Goal: Check status: Check status

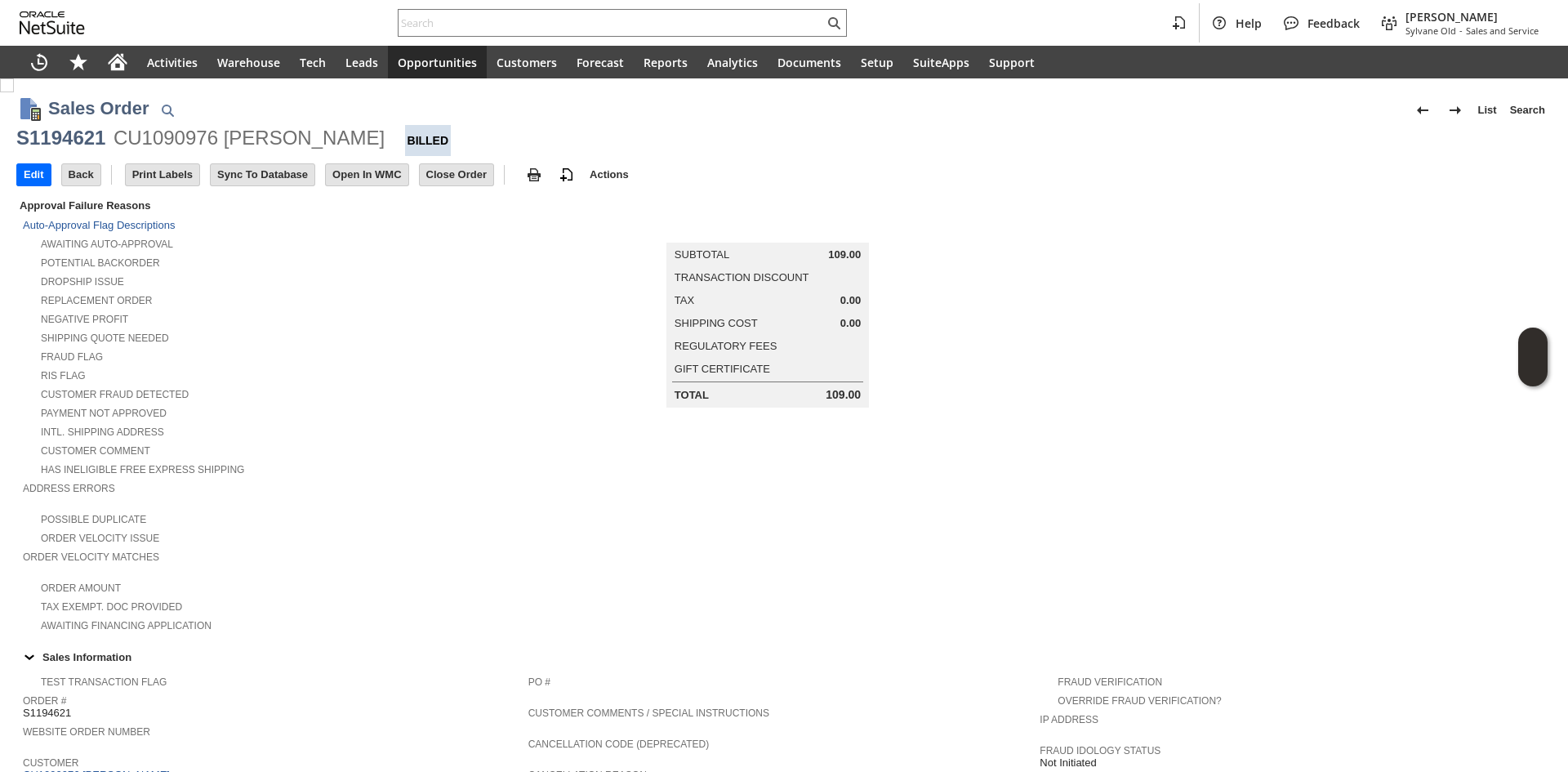
click at [498, 372] on div "RIS flag" at bounding box center [276, 374] width 506 height 17
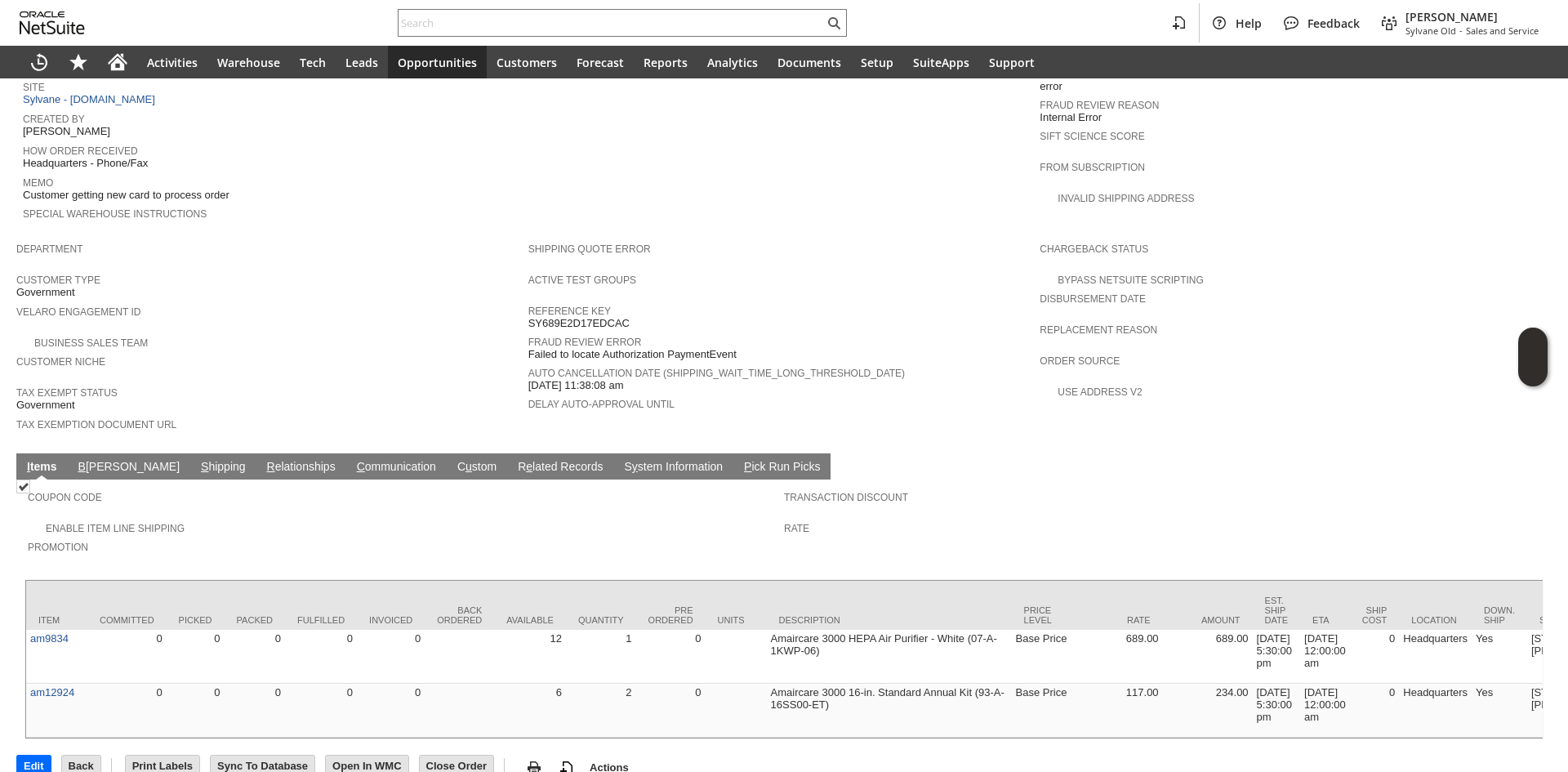
click at [201, 460] on span "S" at bounding box center [204, 466] width 8 height 13
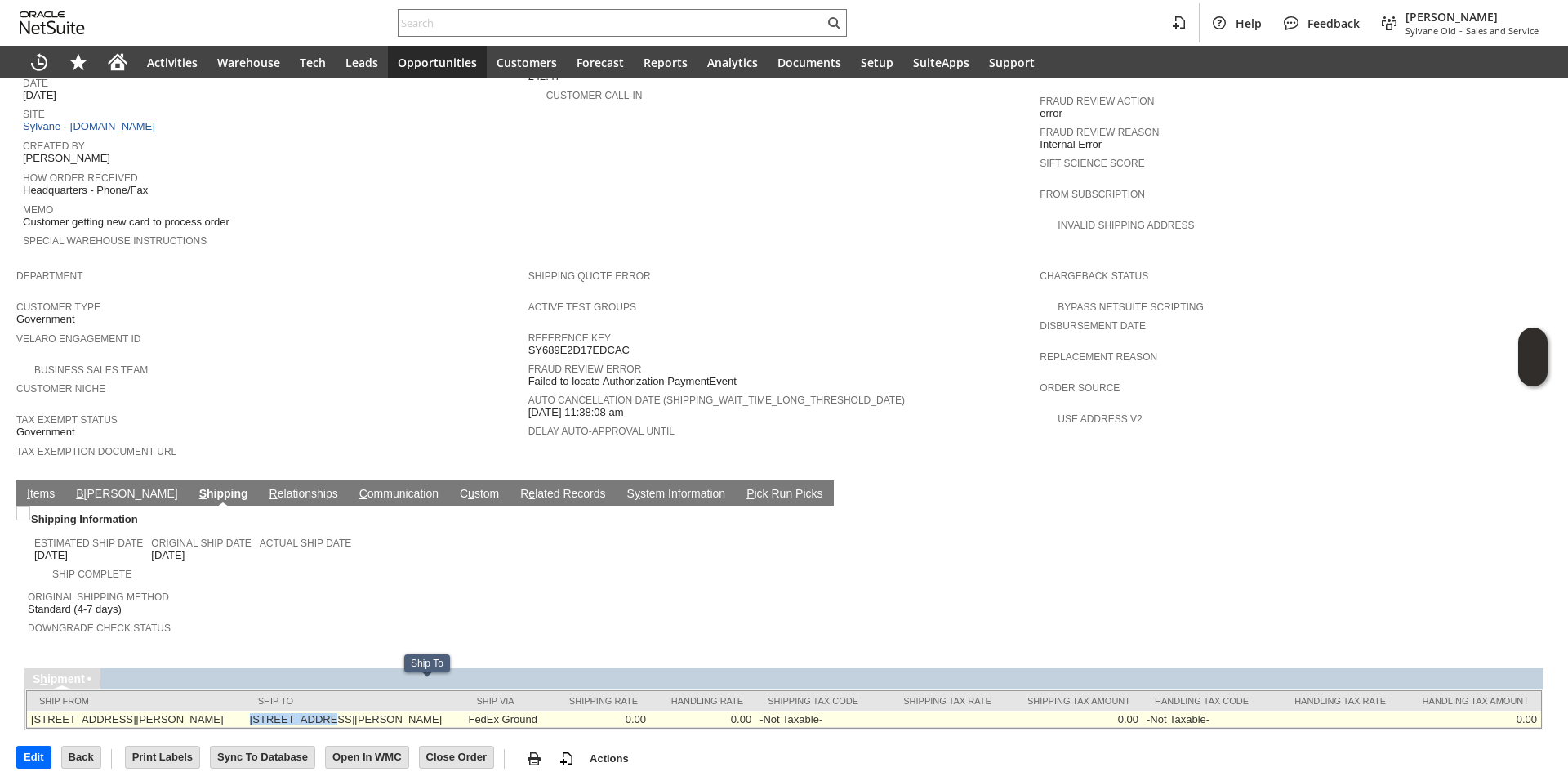
drag, startPoint x: 309, startPoint y: 688, endPoint x: 375, endPoint y: 692, distance: 66.1
click at [375, 711] on td "4500 S. Lancaster Rd Dallas TX 75216 United States" at bounding box center [355, 719] width 219 height 17
click at [374, 711] on td "4500 S. Lancaster Rd Dallas TX 75216 United States" at bounding box center [355, 719] width 219 height 17
drag, startPoint x: 358, startPoint y: 706, endPoint x: 340, endPoint y: 701, distance: 18.7
click at [340, 711] on td "4500 S. Lancaster Rd Dallas TX 75216 United States" at bounding box center [355, 719] width 219 height 17
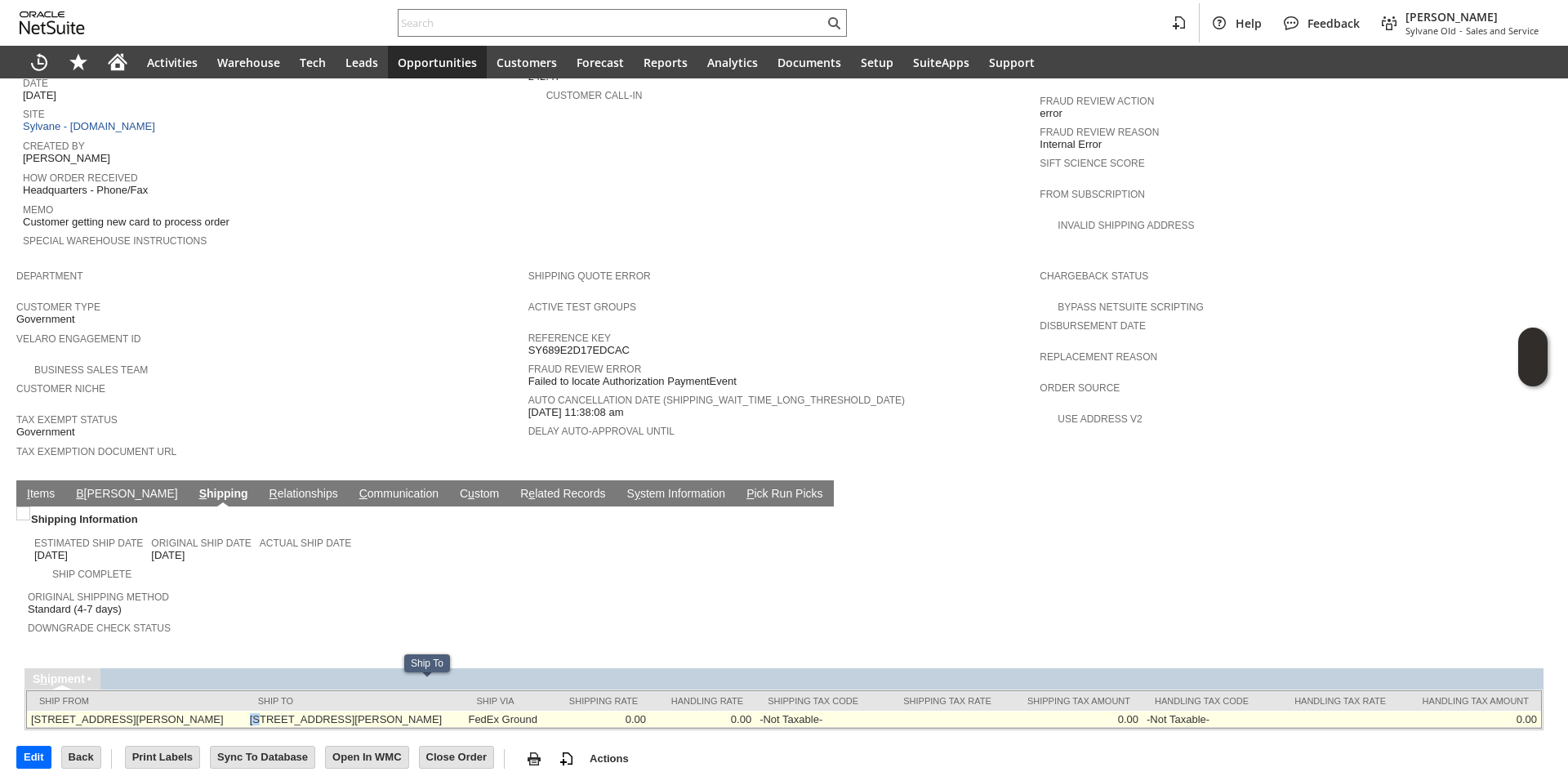
drag, startPoint x: 305, startPoint y: 689, endPoint x: 316, endPoint y: 689, distance: 11.0
click at [316, 711] on td "4500 S. Lancaster Rd Dallas TX 75216 United States" at bounding box center [355, 719] width 219 height 17
drag, startPoint x: 329, startPoint y: 695, endPoint x: 345, endPoint y: 695, distance: 16.0
click at [345, 711] on td "4500 S. Lancaster Rd Dallas TX 75216 United States" at bounding box center [355, 719] width 219 height 17
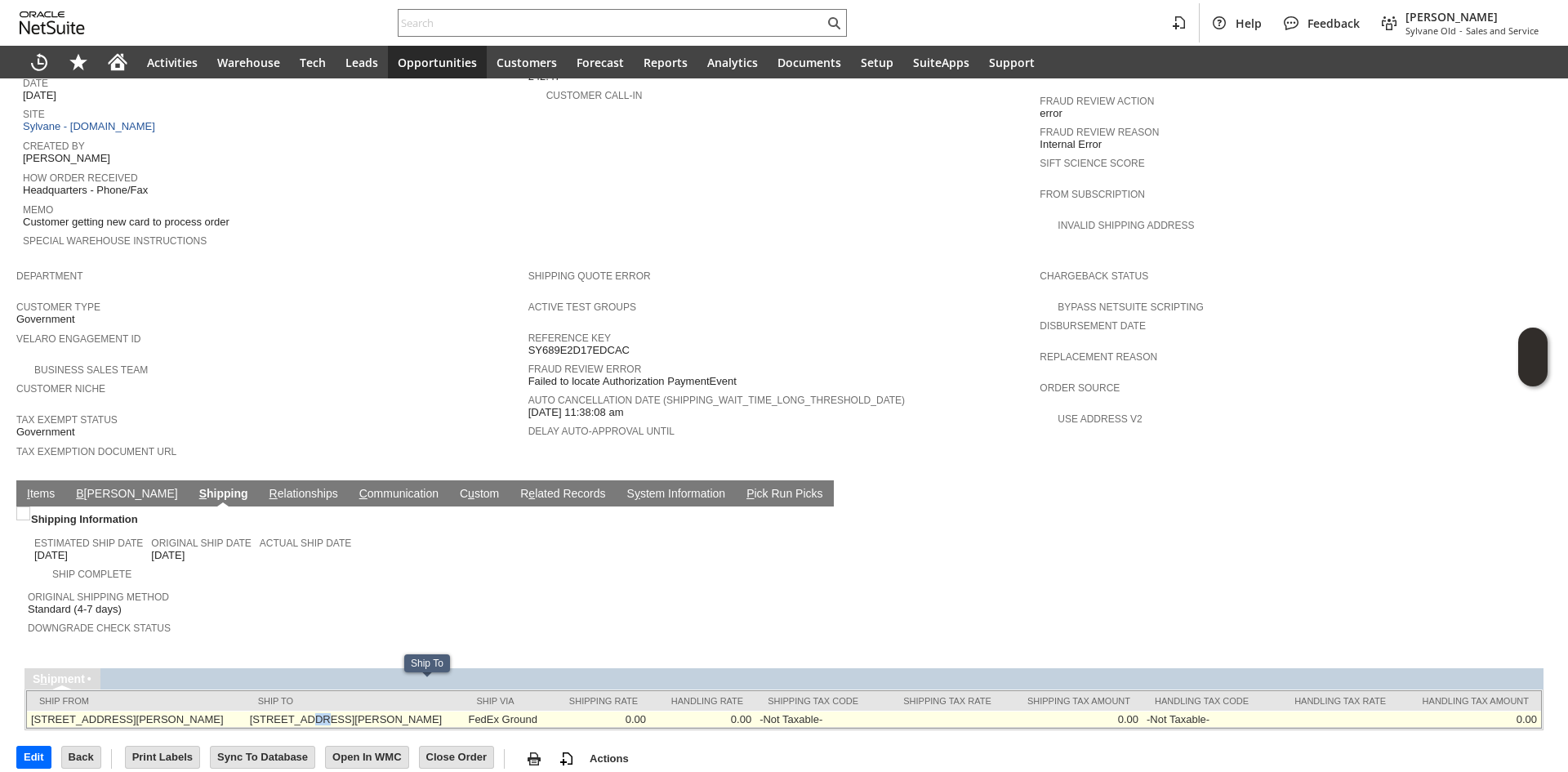
click at [367, 711] on td "4500 S. Lancaster Rd Dallas TX 75216 United States" at bounding box center [355, 719] width 219 height 17
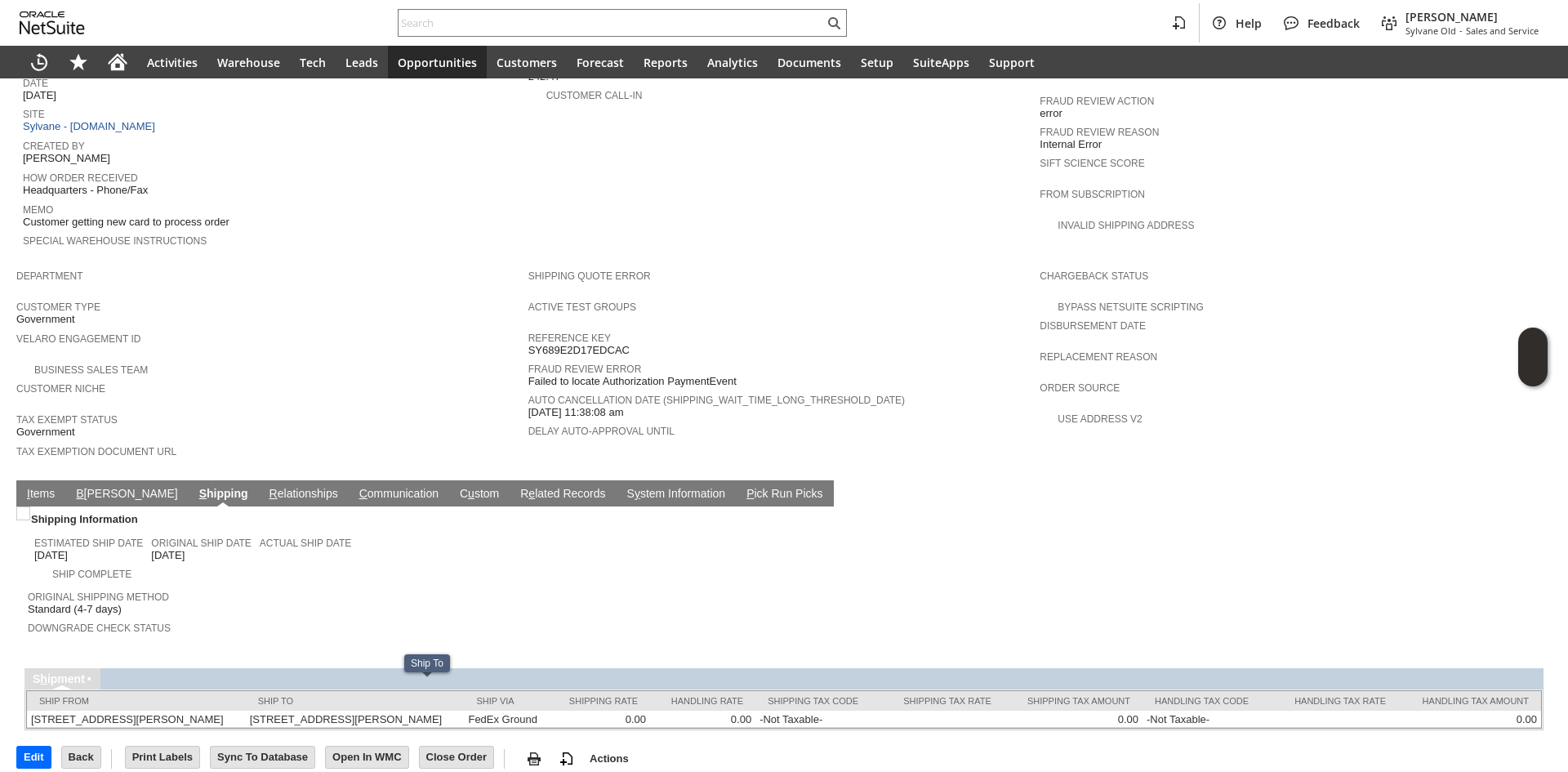
click at [489, 586] on span "Original Shipping Method" at bounding box center [402, 594] width 748 height 16
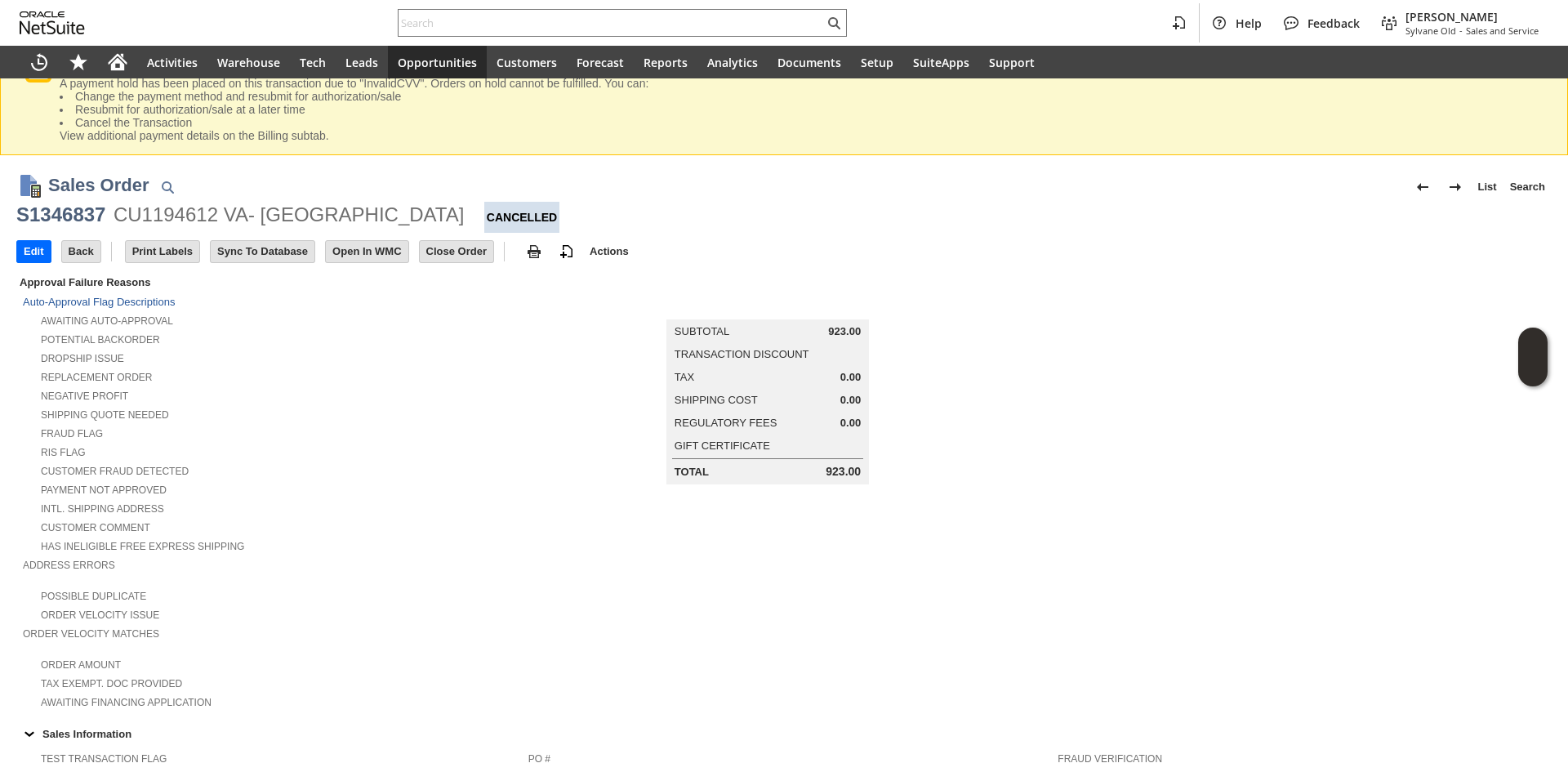
scroll to position [0, 0]
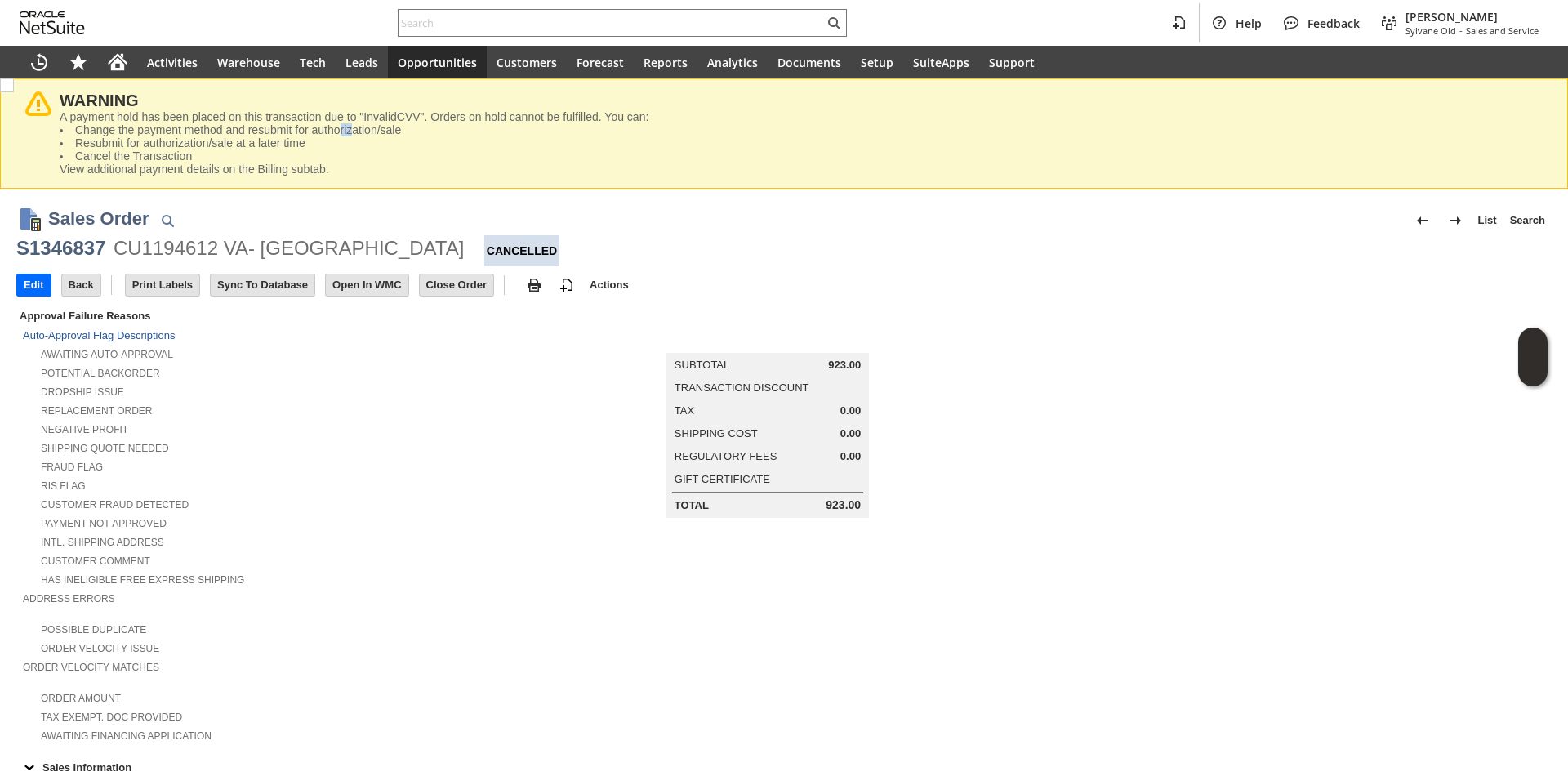
drag, startPoint x: 323, startPoint y: 131, endPoint x: 478, endPoint y: 152, distance: 156.4
click at [348, 124] on li "Change the payment method and resubmit for authorization/sale" at bounding box center [801, 129] width 1483 height 13
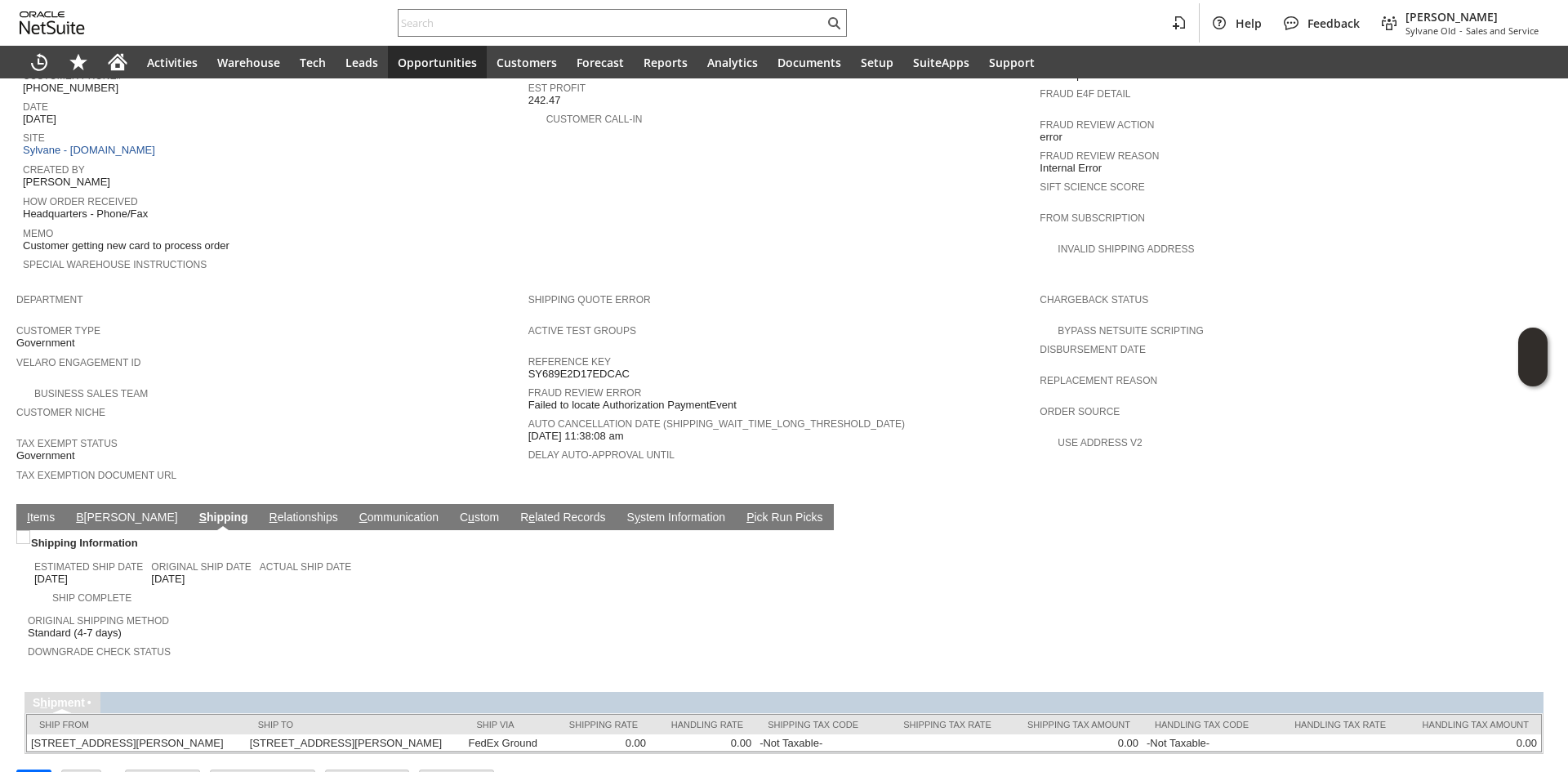
scroll to position [852, 0]
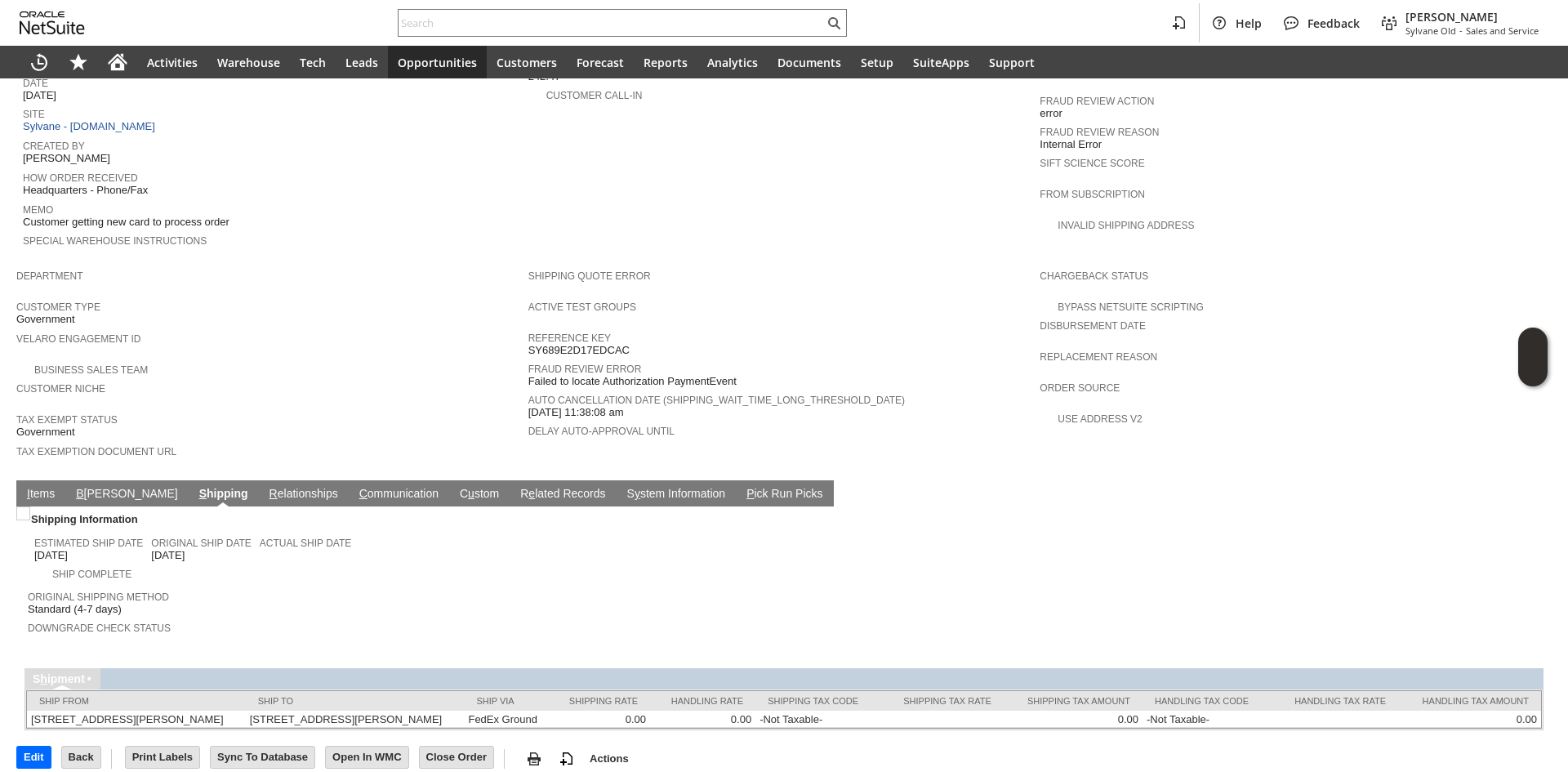
drag, startPoint x: 97, startPoint y: 200, endPoint x: 208, endPoint y: 192, distance: 111.3
click at [152, 199] on td "Memo Customer getting new card to process order" at bounding box center [276, 214] width 506 height 31
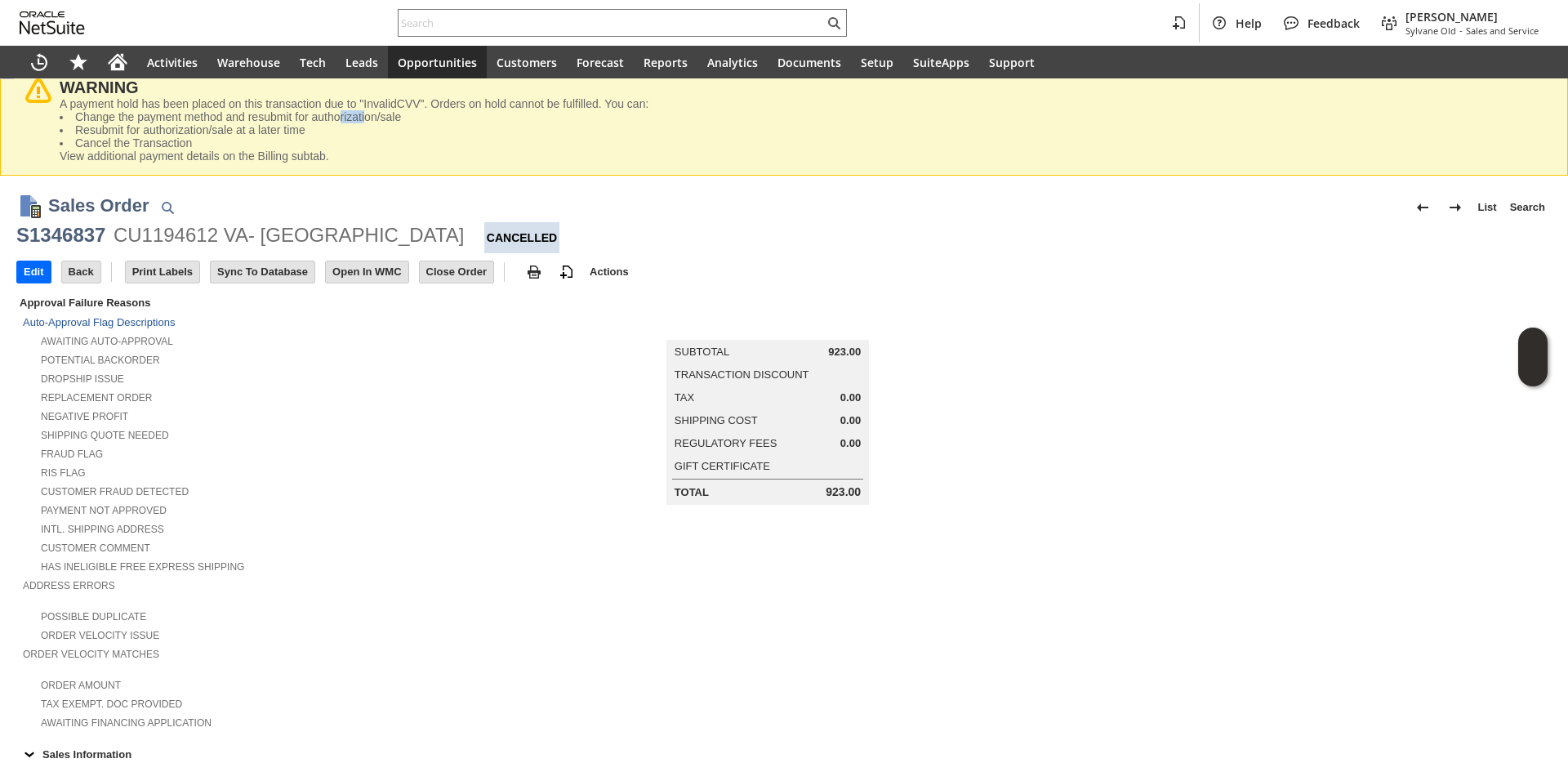
scroll to position [0, 0]
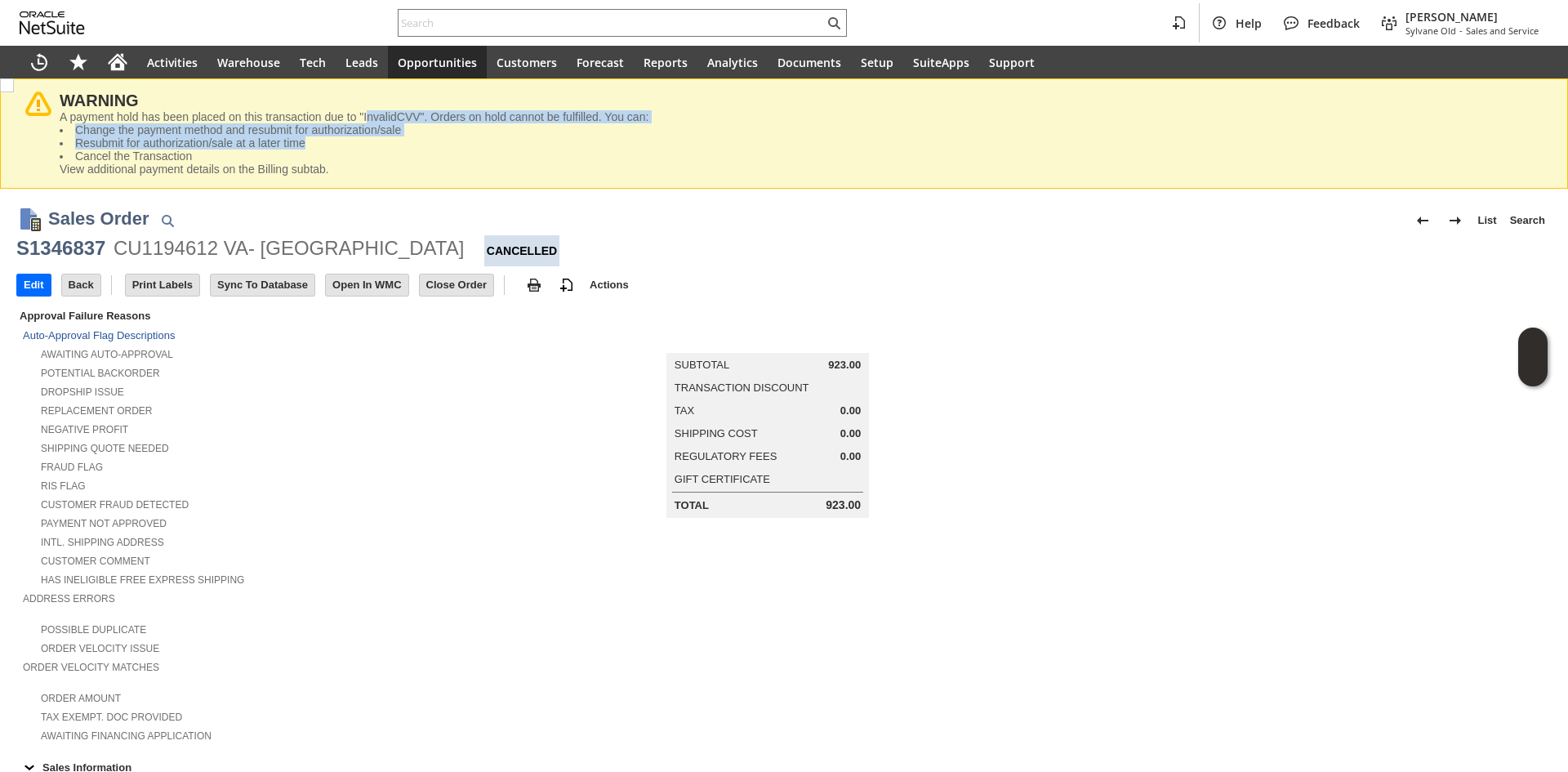
click at [369, 121] on div "A payment hold has been placed on this transaction due to "InvalidCVV". Orders …" at bounding box center [801, 143] width 1483 height 66
drag, startPoint x: 362, startPoint y: 117, endPoint x: 378, endPoint y: 213, distance: 97.3
click at [376, 190] on div "WARNING A payment hold has been placed on this transaction due to "InvalidCVV".…" at bounding box center [784, 425] width 1568 height 693
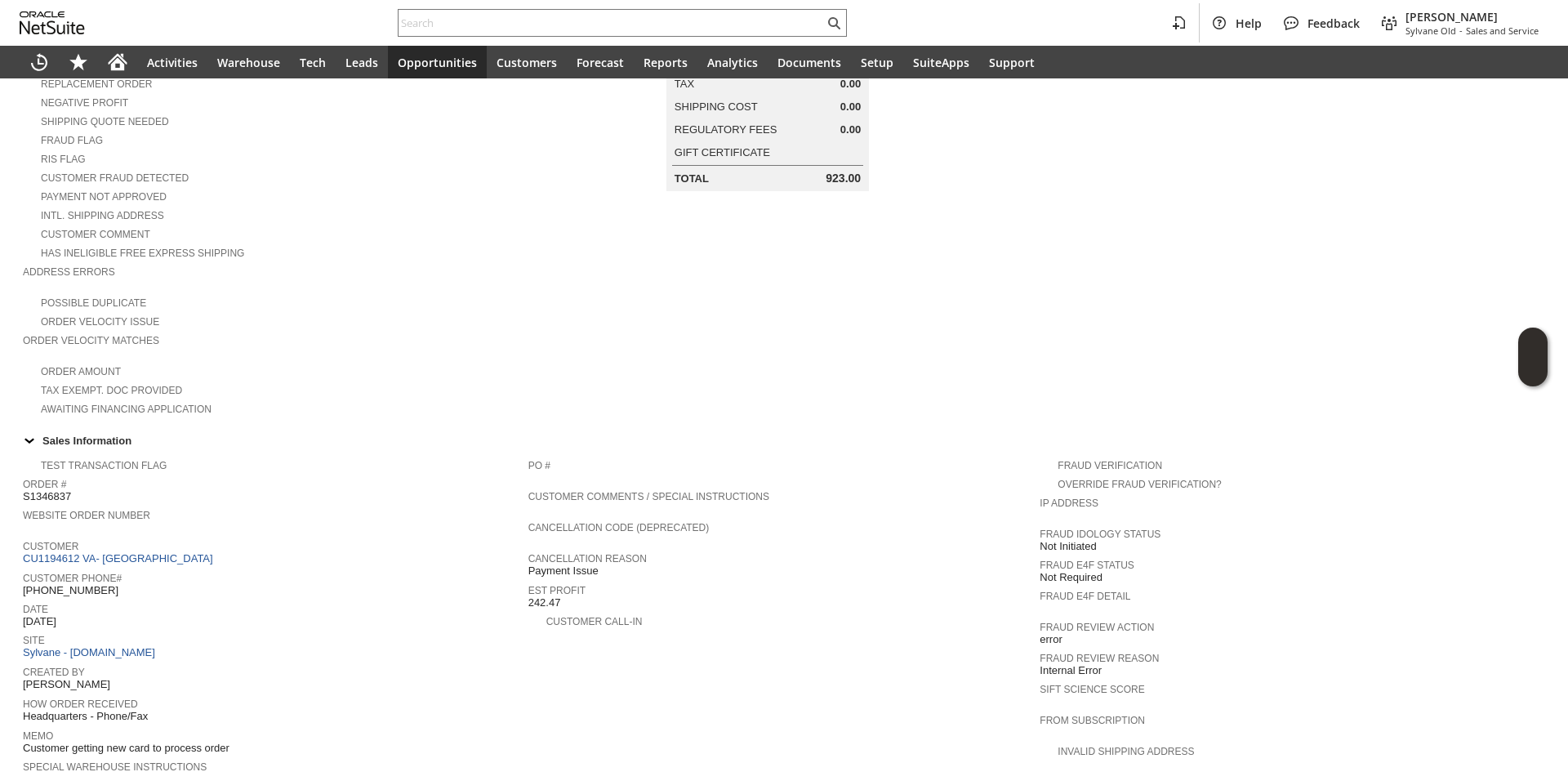
scroll to position [735, 0]
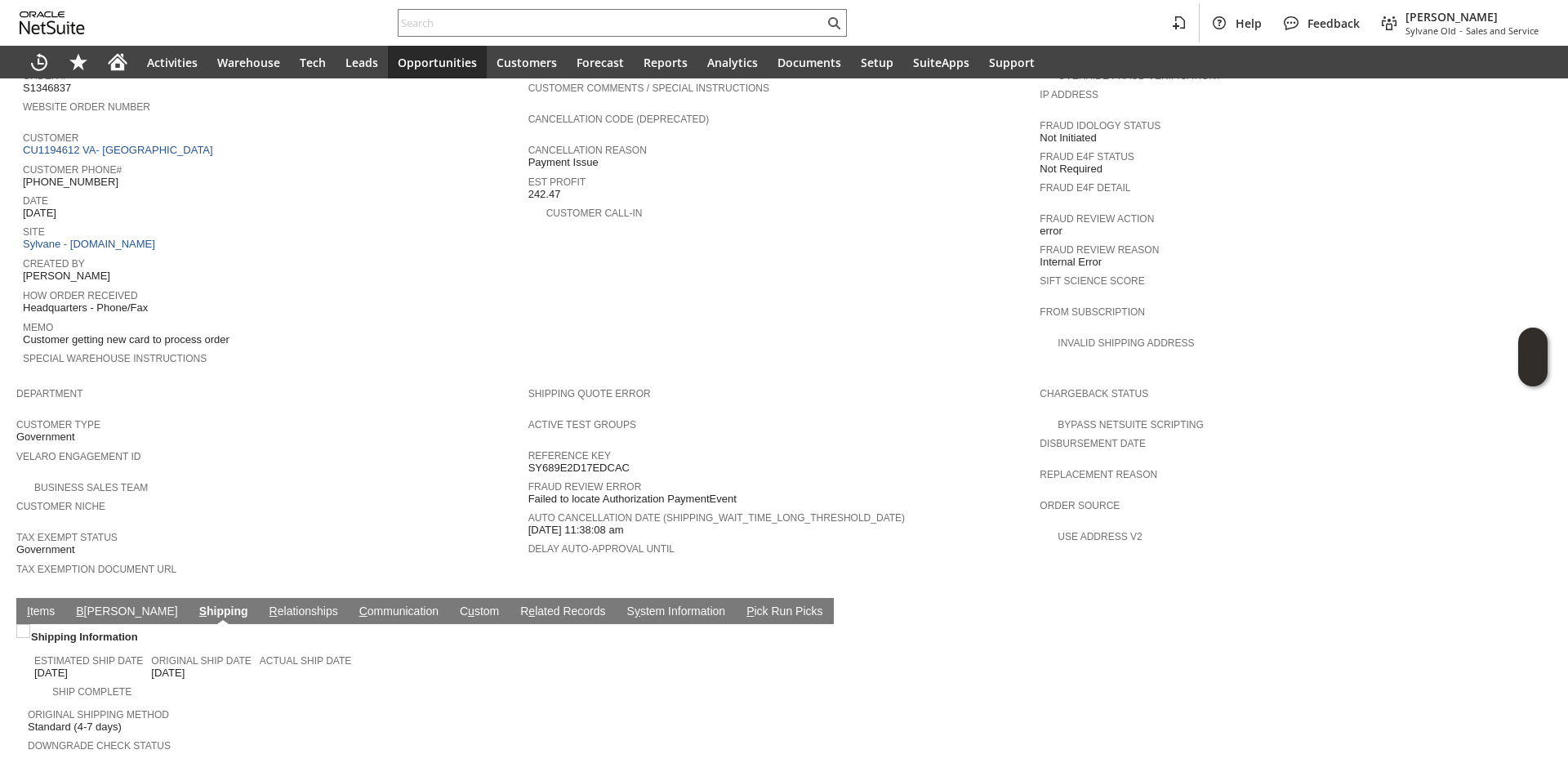
click at [148, 333] on span "Customer getting new card to process order" at bounding box center [126, 339] width 207 height 13
click at [302, 348] on div "Special Warehouse Instructions" at bounding box center [272, 363] width 497 height 30
click at [54, 317] on td "Memo Customer getting new card to process order" at bounding box center [276, 332] width 506 height 31
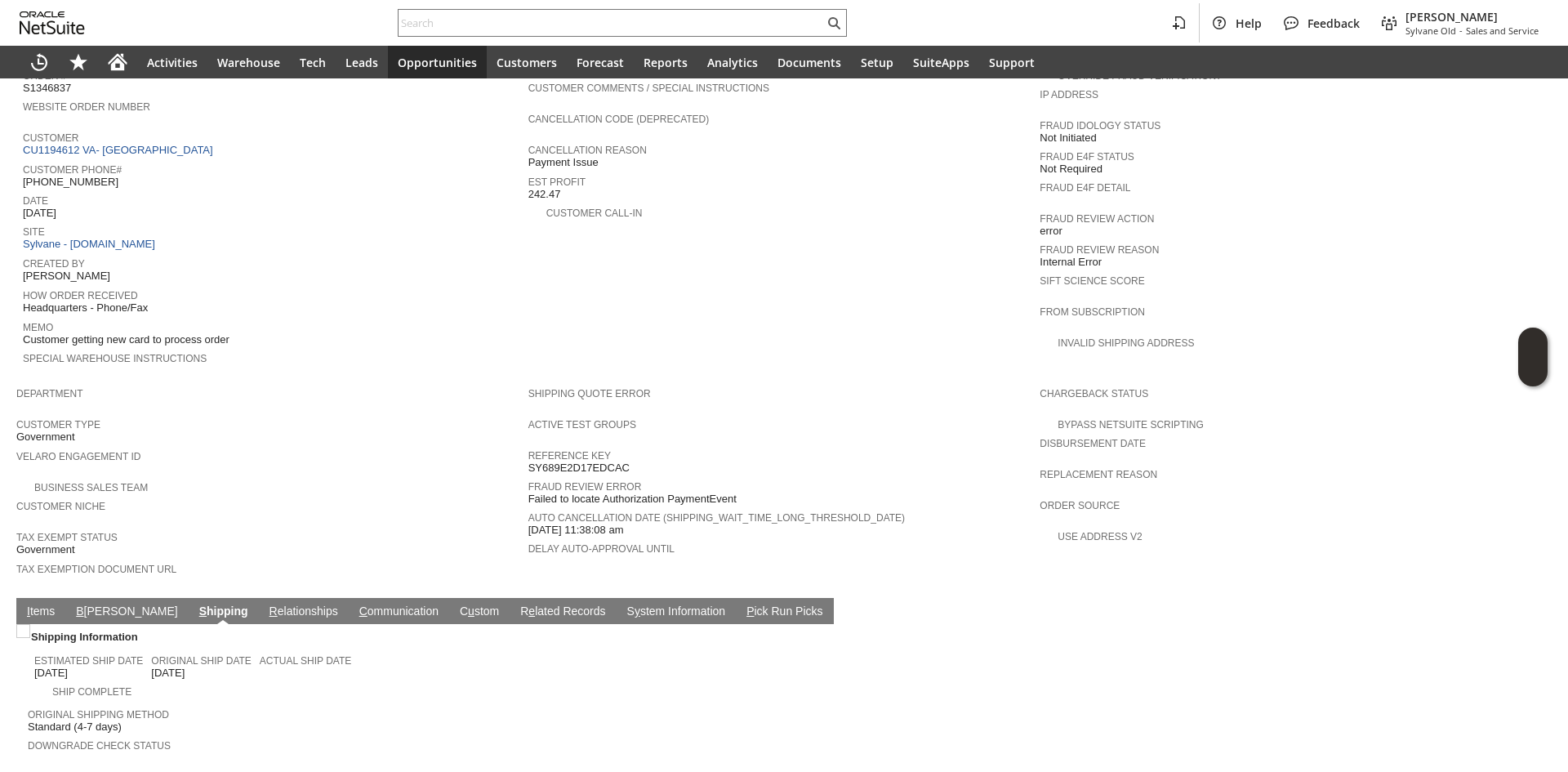
click at [57, 333] on span "Customer getting new card to process order" at bounding box center [126, 339] width 207 height 13
drag, startPoint x: 56, startPoint y: 314, endPoint x: 440, endPoint y: 322, distance: 384.1
click at [413, 322] on tbody "Test Transaction Flag Order # S1346837 Website Order Number Customer CU1194612 …" at bounding box center [276, 210] width 506 height 336
click at [450, 348] on span "Special Warehouse Instructions" at bounding box center [272, 356] width 497 height 16
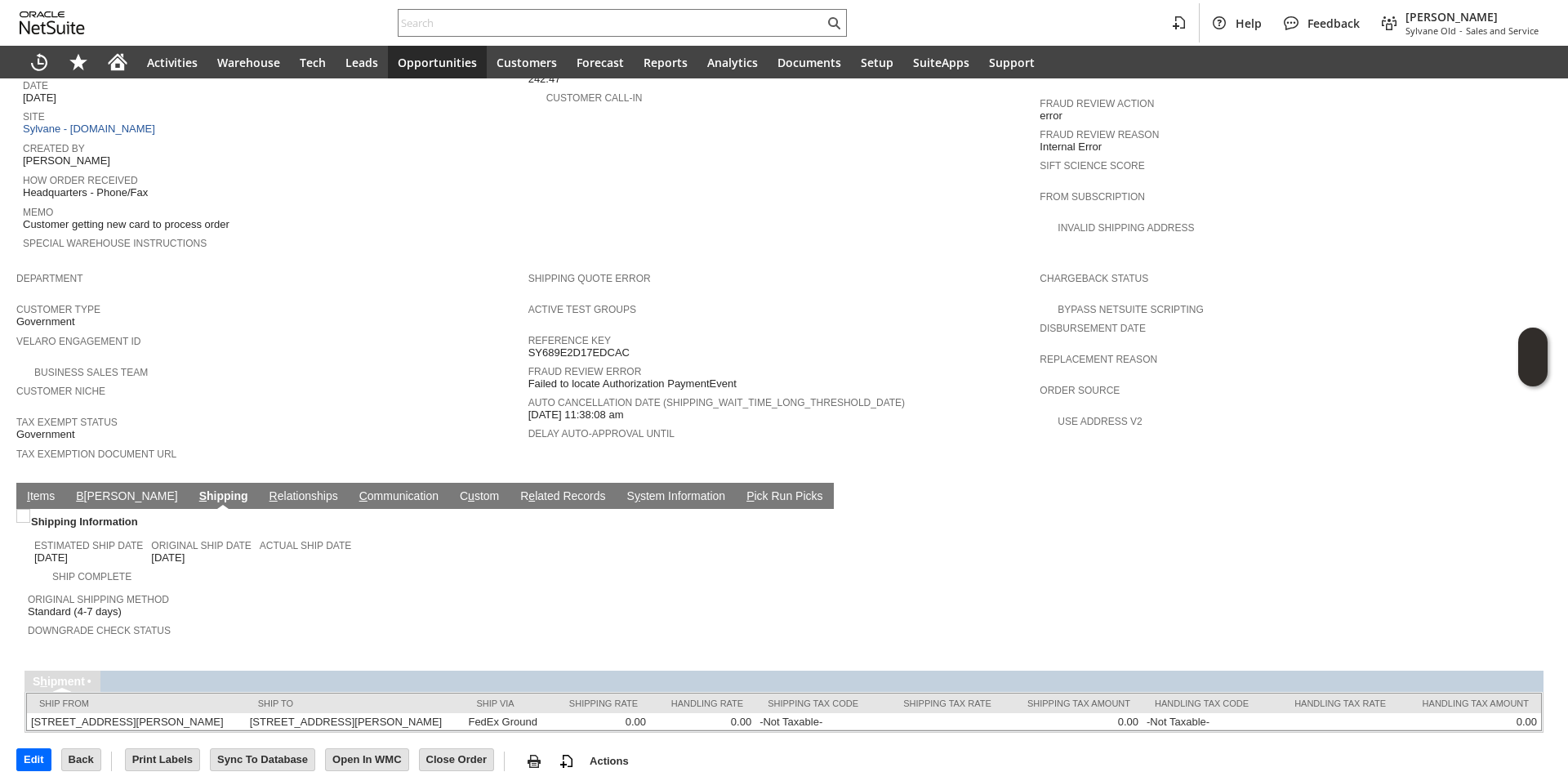
scroll to position [852, 0]
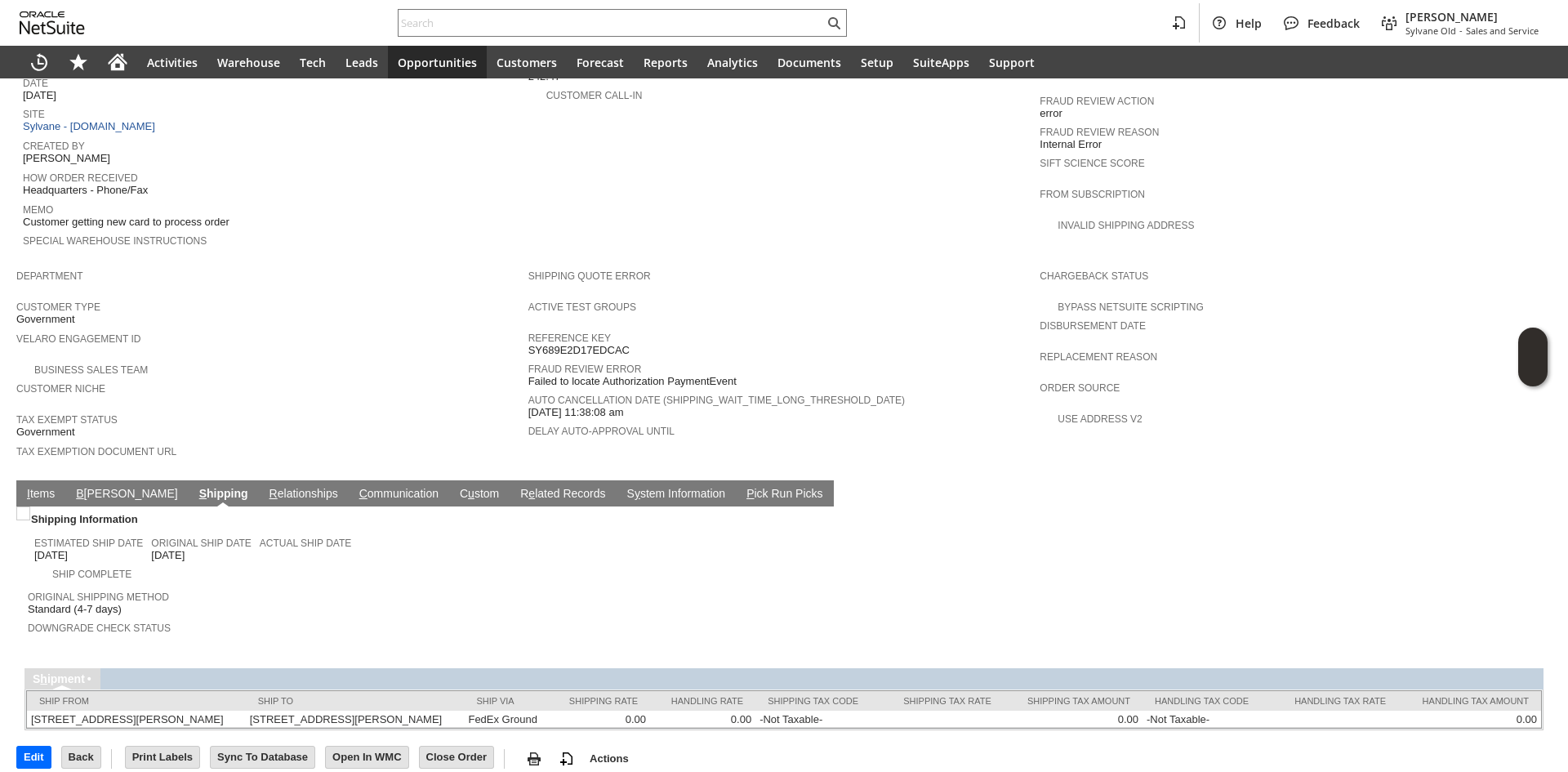
click at [350, 480] on td "C ommunication" at bounding box center [399, 493] width 100 height 26
click at [355, 487] on link "C ommunication" at bounding box center [398, 495] width 88 height 15
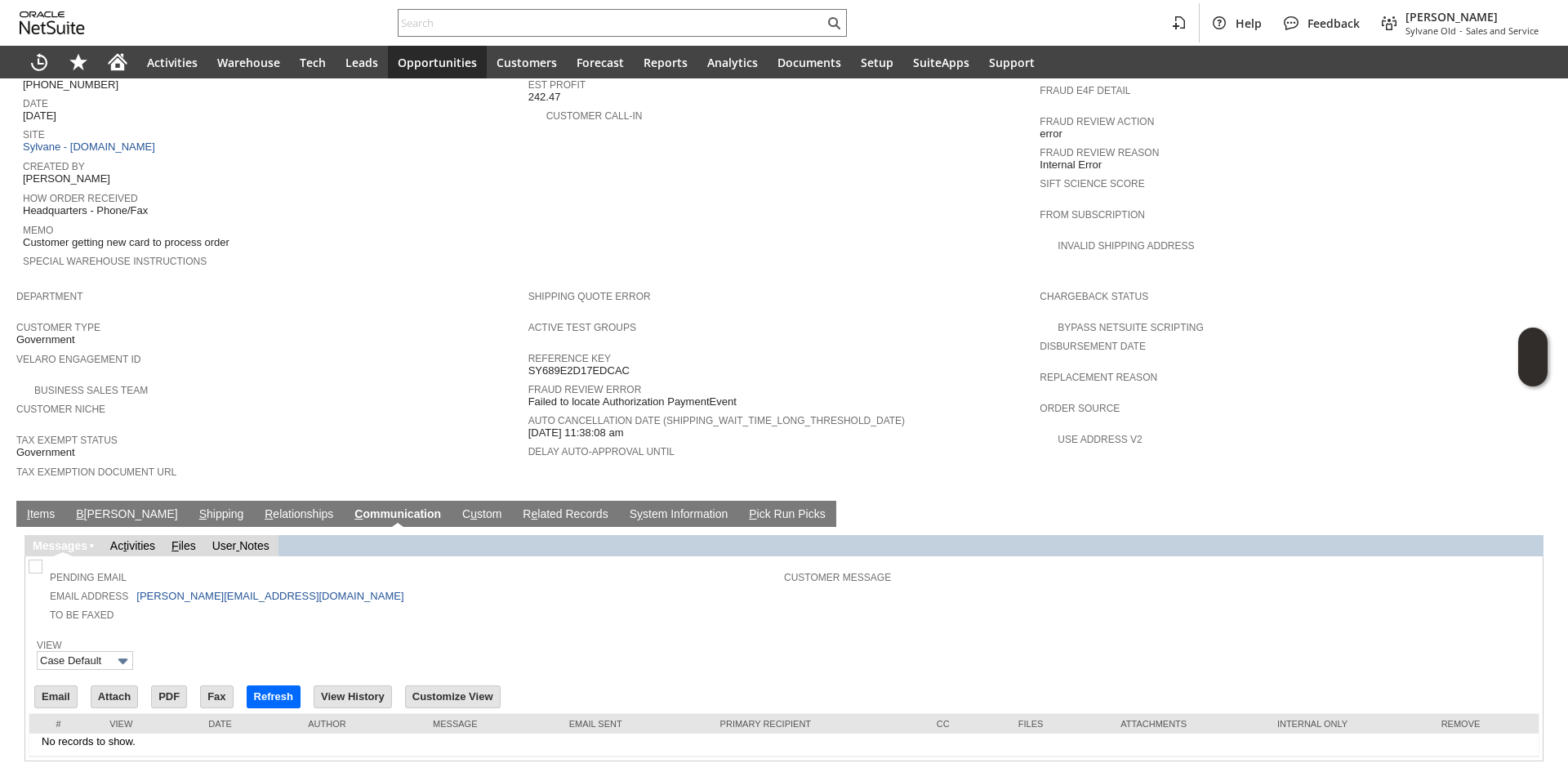
scroll to position [842, 0]
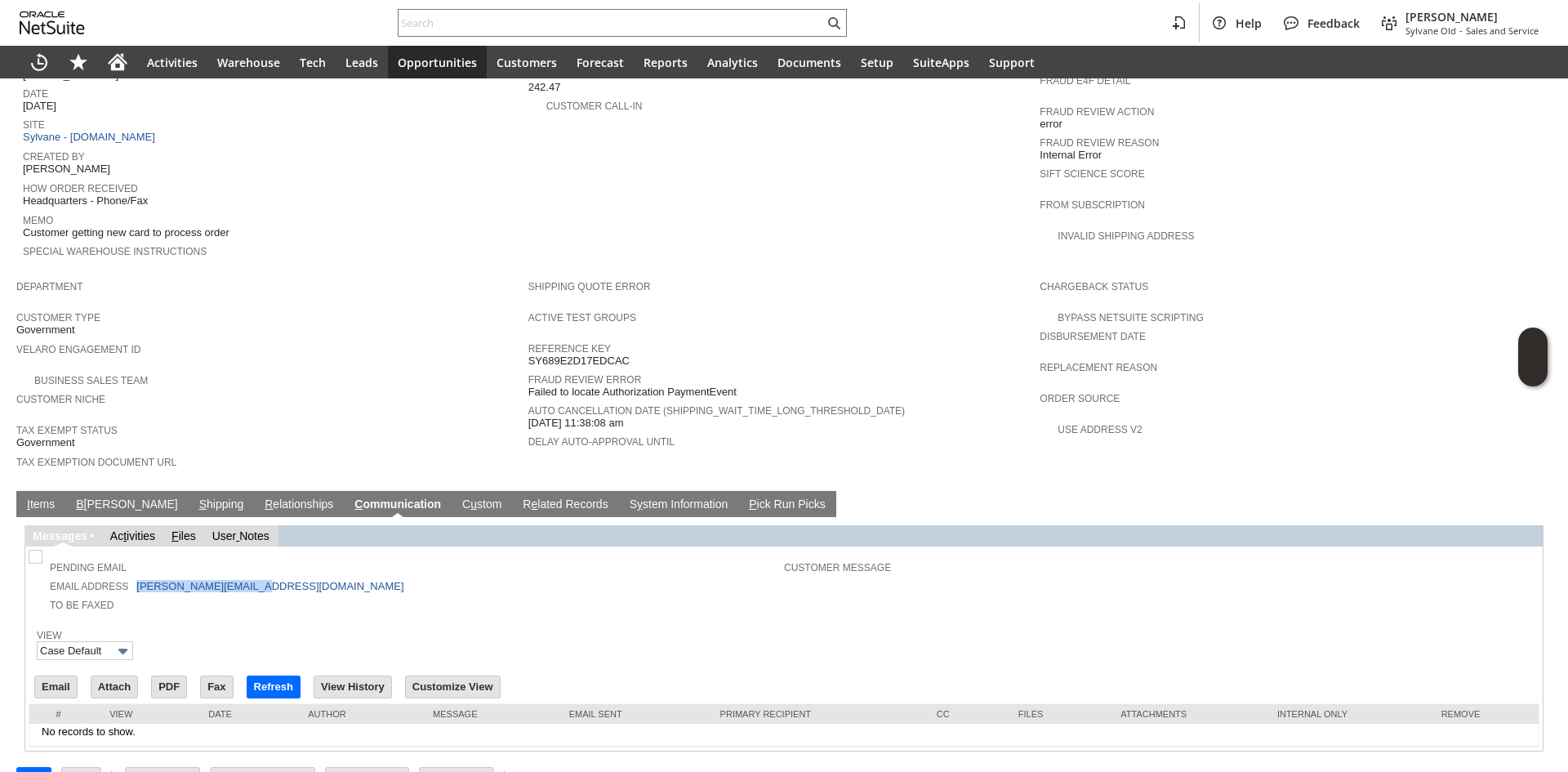
drag, startPoint x: 289, startPoint y: 549, endPoint x: 135, endPoint y: 541, distance: 154.2
click at [135, 575] on td "Email Address desmond.reedjr@va.gov" at bounding box center [407, 585] width 752 height 19
click at [423, 575] on td "Email Address desmond.reedjr@va.gov" at bounding box center [407, 585] width 752 height 19
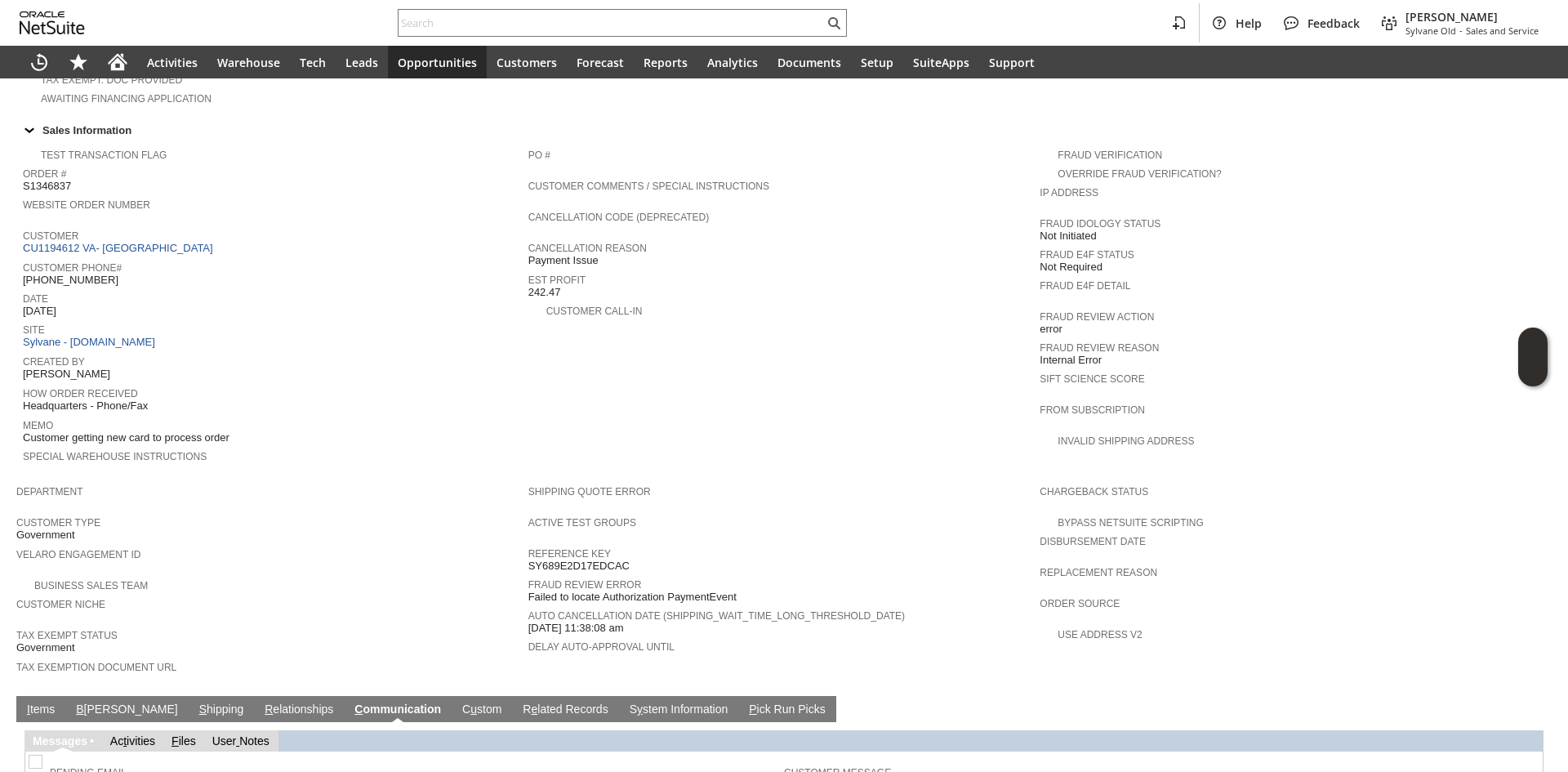
scroll to position [597, 0]
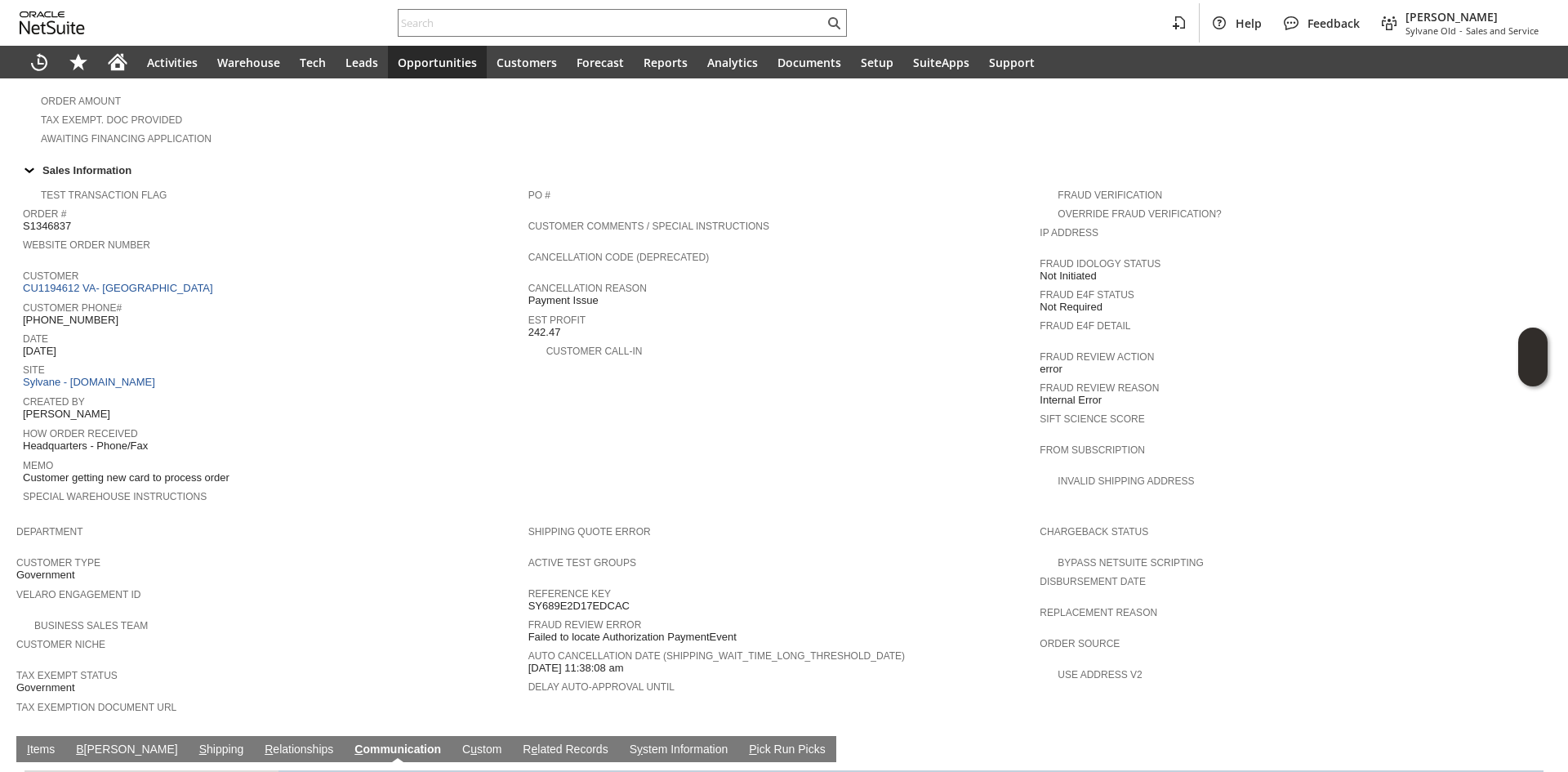
click at [226, 472] on span "Customer getting new card to process order" at bounding box center [126, 477] width 207 height 13
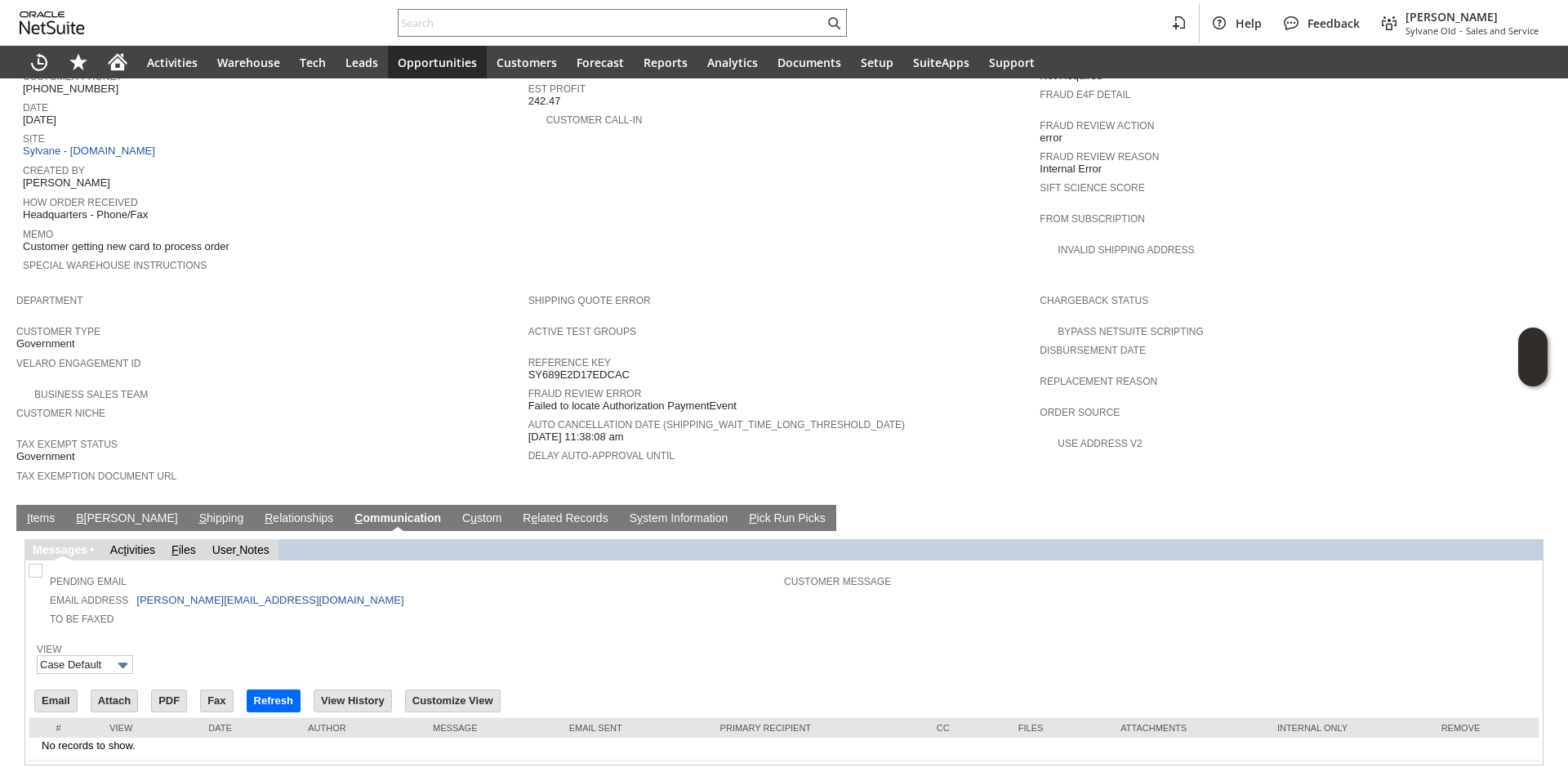
scroll to position [842, 0]
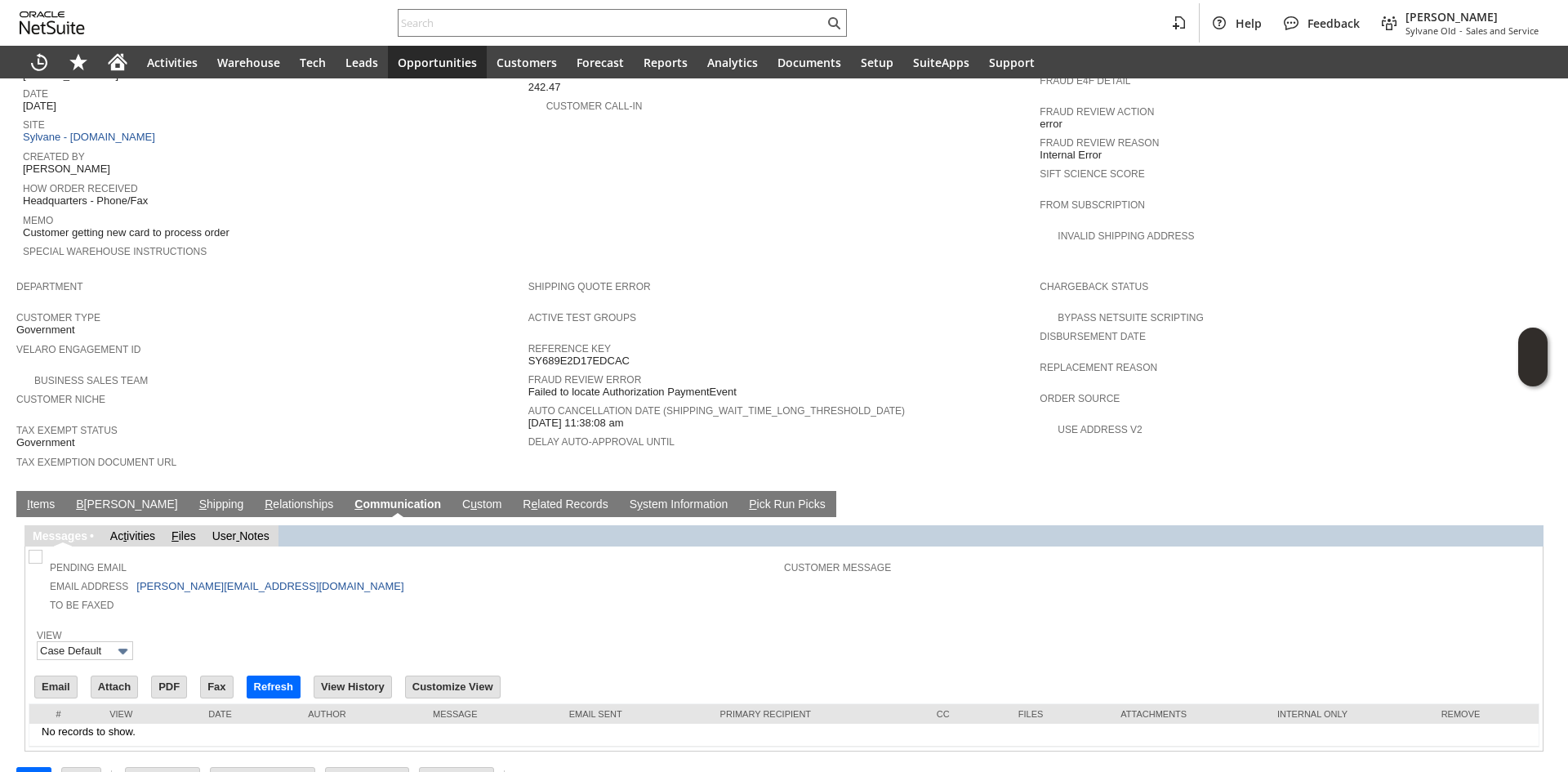
drag, startPoint x: 50, startPoint y: 464, endPoint x: 66, endPoint y: 458, distance: 17.1
click at [50, 497] on link "I tems" at bounding box center [41, 505] width 36 height 15
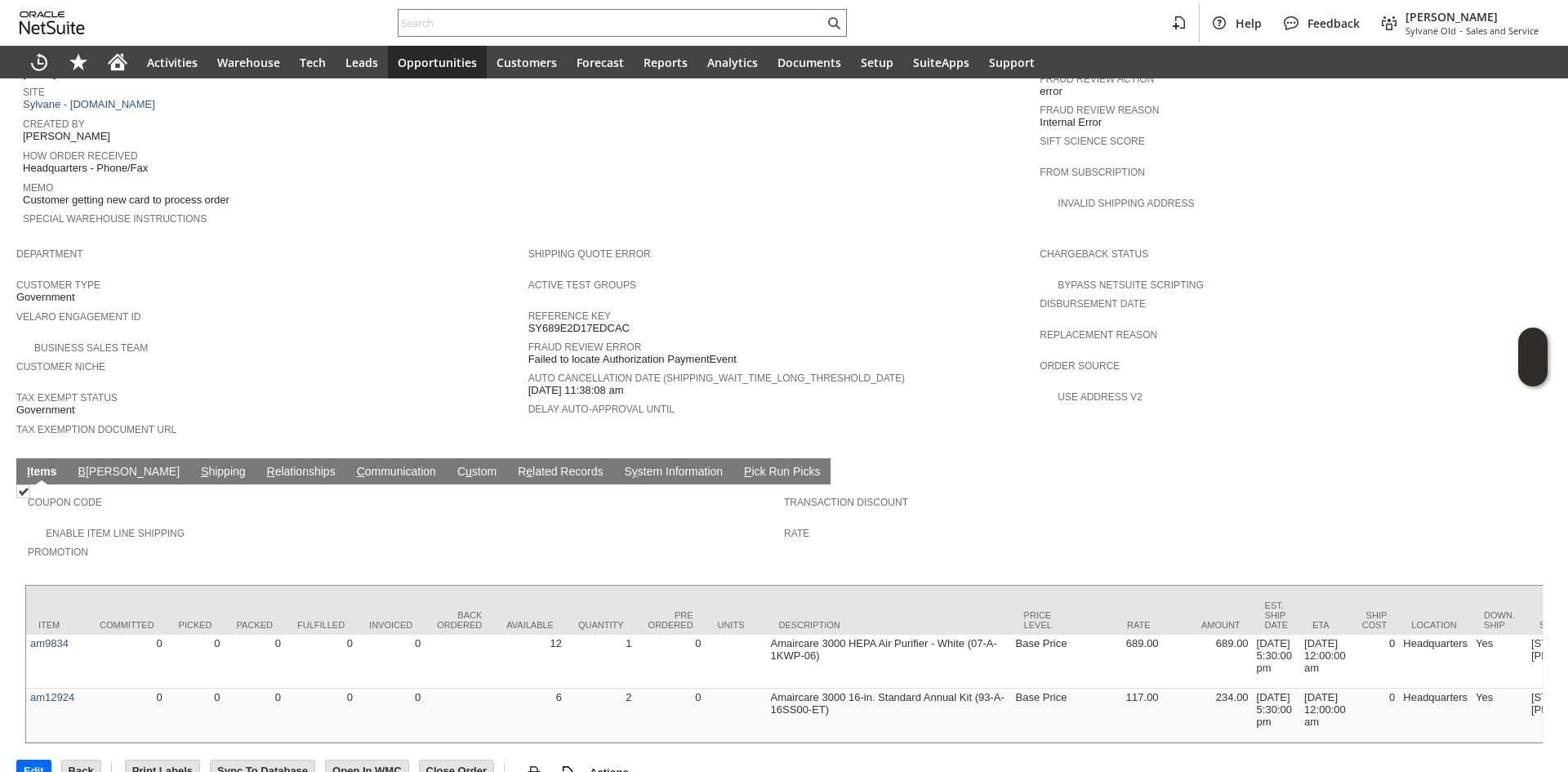
scroll to position [879, 0]
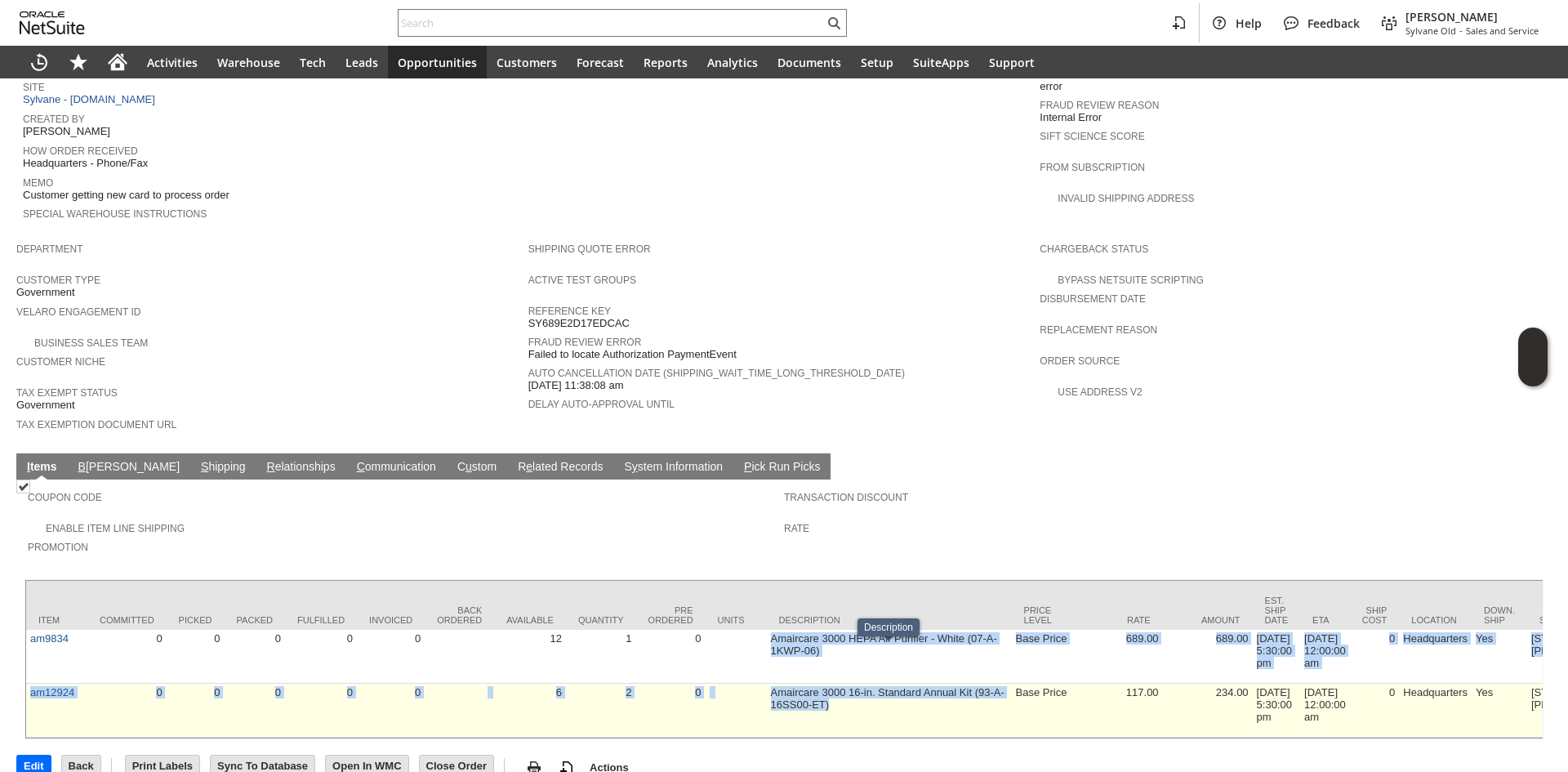
drag, startPoint x: 733, startPoint y: 600, endPoint x: 907, endPoint y: 669, distance: 187.2
click at [907, 683] on td "Amaircare 3000 16-in. Standard Annual Kit (93-A-16SS00-ET)" at bounding box center [890, 710] width 245 height 54
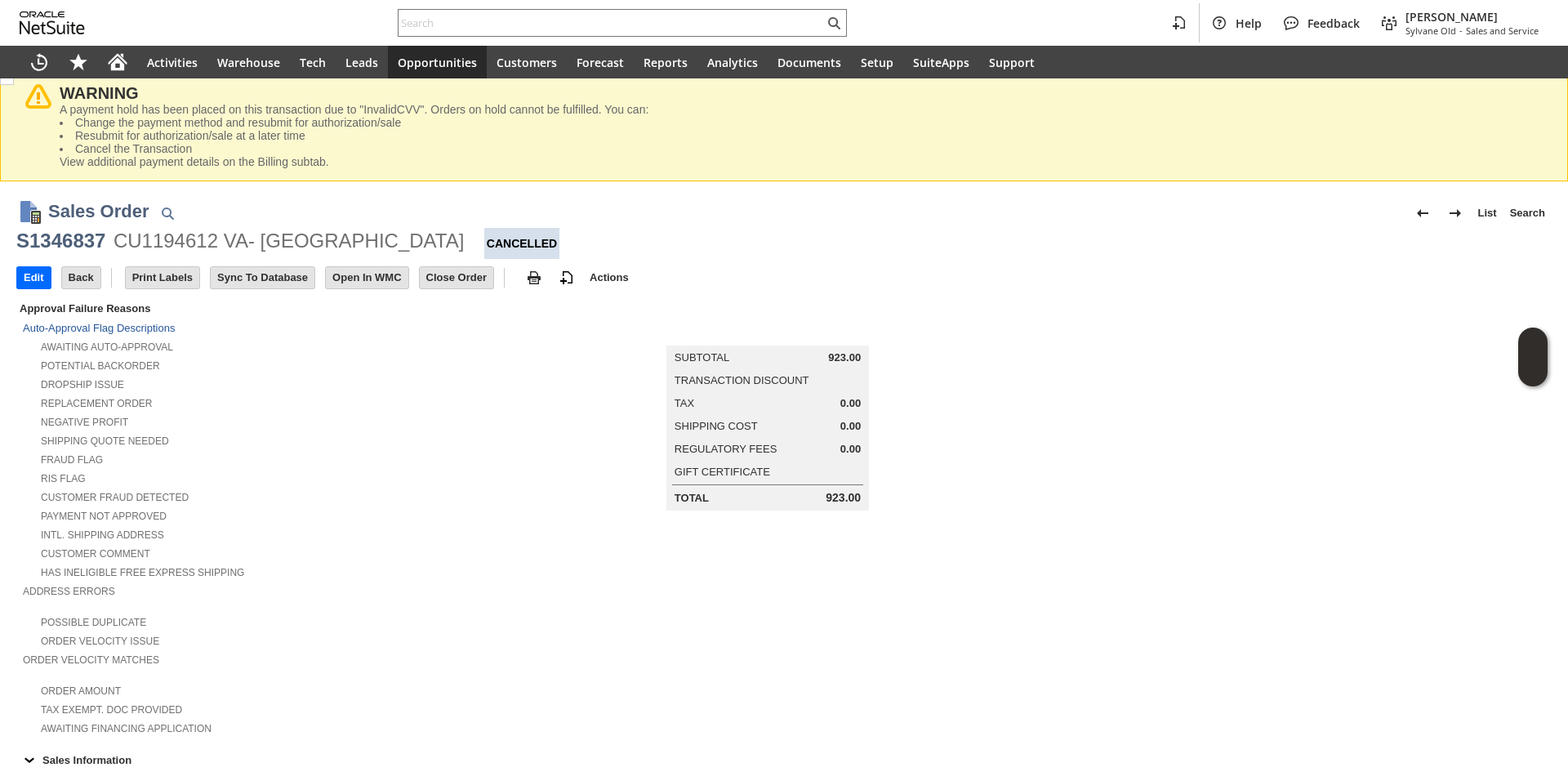
scroll to position [0, 0]
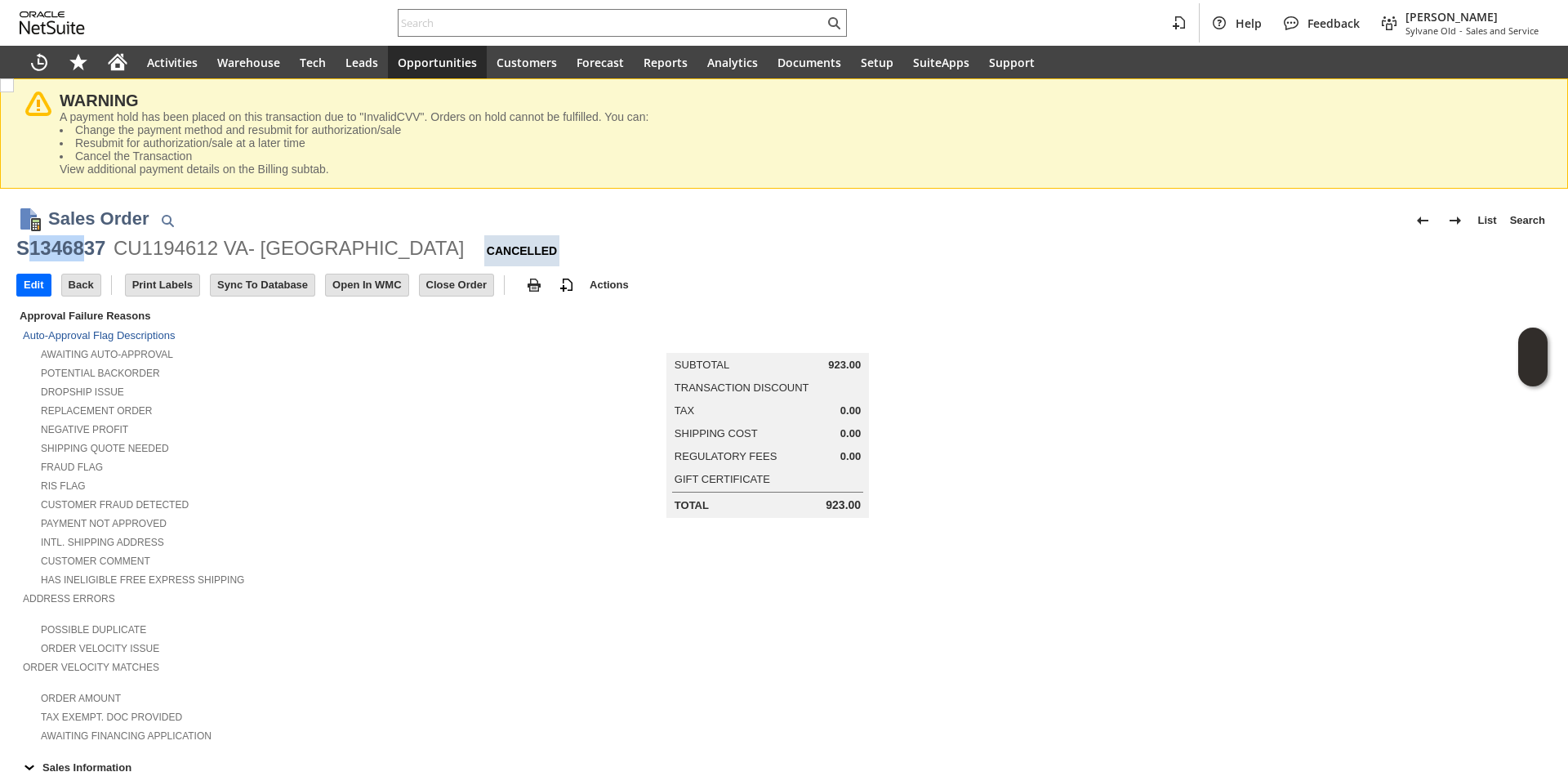
drag, startPoint x: 31, startPoint y: 243, endPoint x: 84, endPoint y: 242, distance: 53.0
click at [84, 242] on div "S1346837" at bounding box center [60, 248] width 89 height 26
click at [98, 243] on div "S1346837" at bounding box center [60, 248] width 89 height 26
drag, startPoint x: 109, startPoint y: 244, endPoint x: 18, endPoint y: 254, distance: 91.5
click at [18, 254] on div "S1346837 CU1194612 VA- Dallas Cancelled" at bounding box center [783, 250] width 1535 height 31
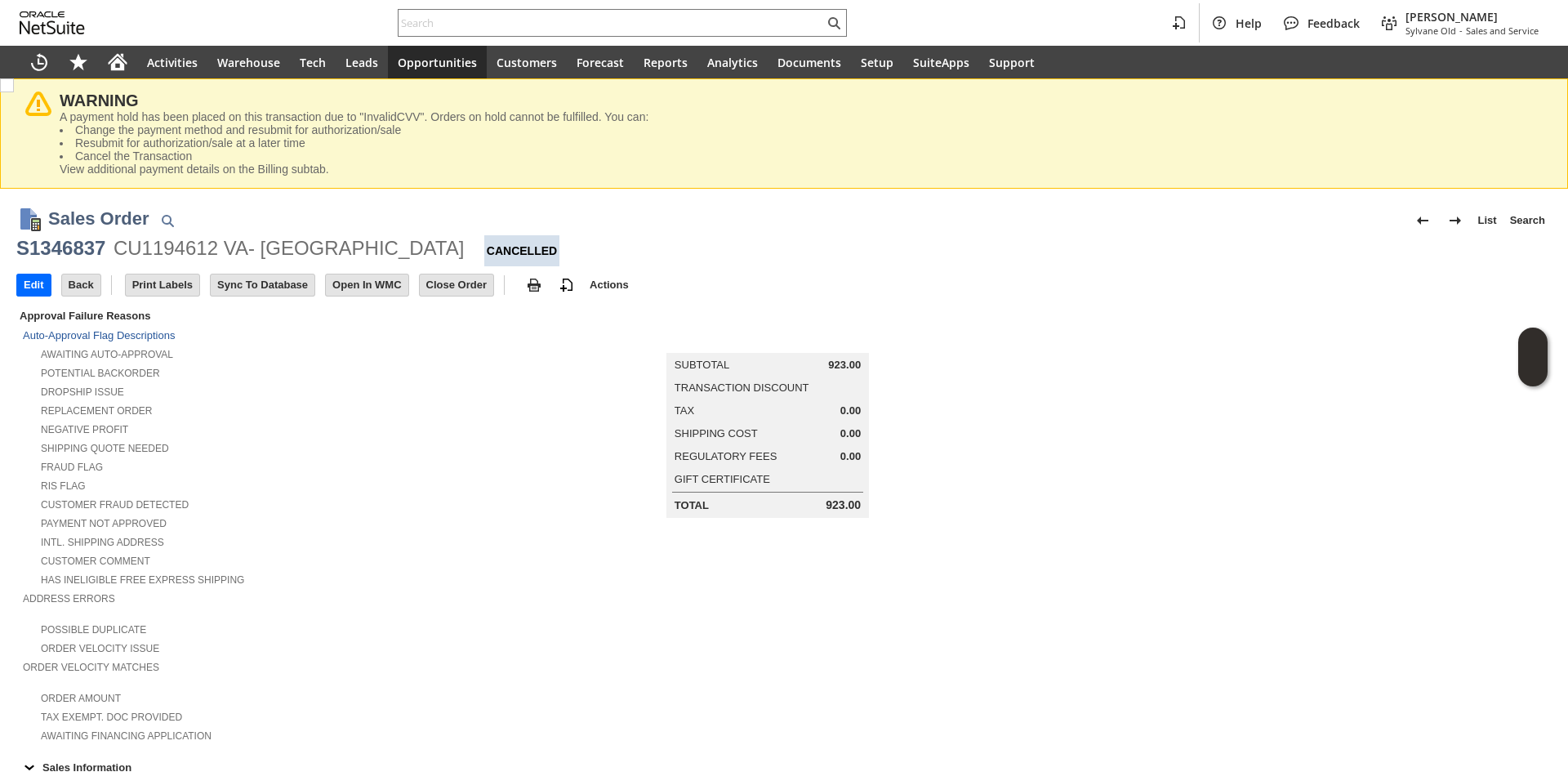
click at [382, 410] on div "Replacement Order" at bounding box center [276, 409] width 506 height 17
click at [192, 241] on div "CU1194612 VA- Dallas" at bounding box center [289, 248] width 351 height 26
click at [83, 258] on div "S1346837" at bounding box center [60, 248] width 89 height 26
drag, startPoint x: 21, startPoint y: 253, endPoint x: 42, endPoint y: 250, distance: 21.2
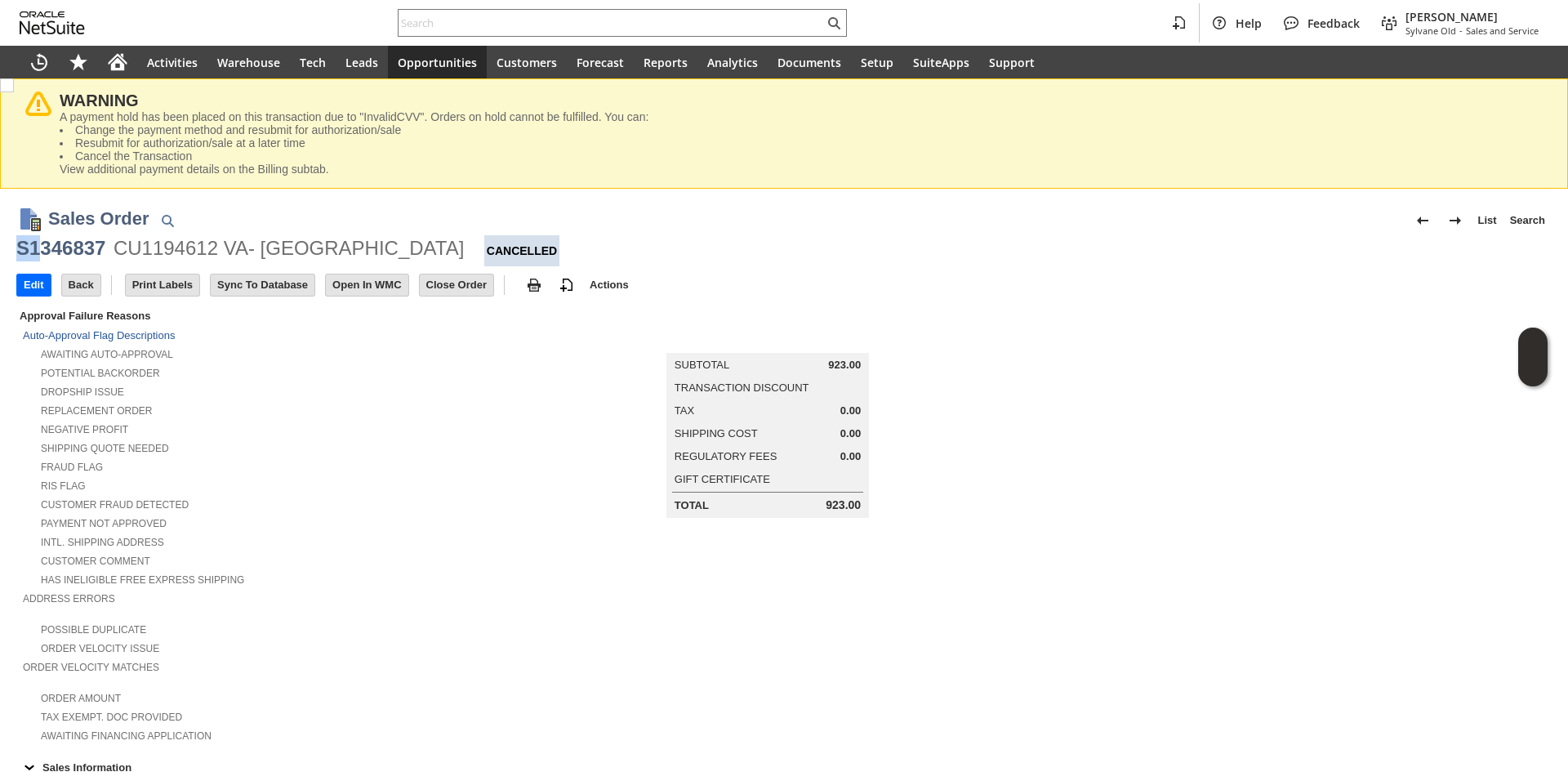
click at [42, 250] on div "S1346837" at bounding box center [60, 248] width 89 height 26
drag, startPoint x: 60, startPoint y: 256, endPoint x: 81, endPoint y: 262, distance: 21.8
click at [81, 262] on div "S1346837 CU1194612 VA- Dallas Cancelled" at bounding box center [783, 250] width 1535 height 31
click at [93, 243] on div "S1346837" at bounding box center [60, 248] width 89 height 26
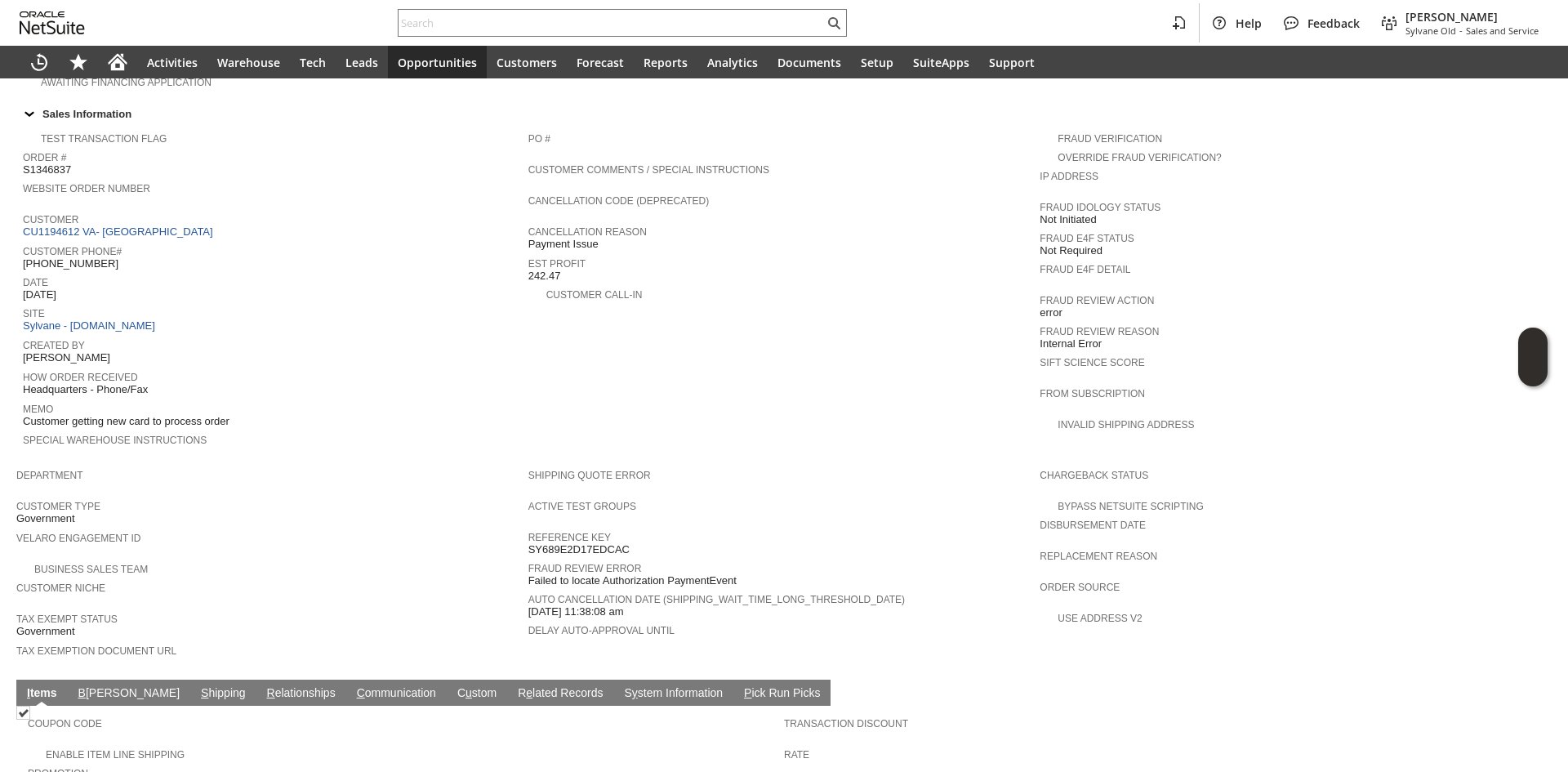
scroll to position [879, 0]
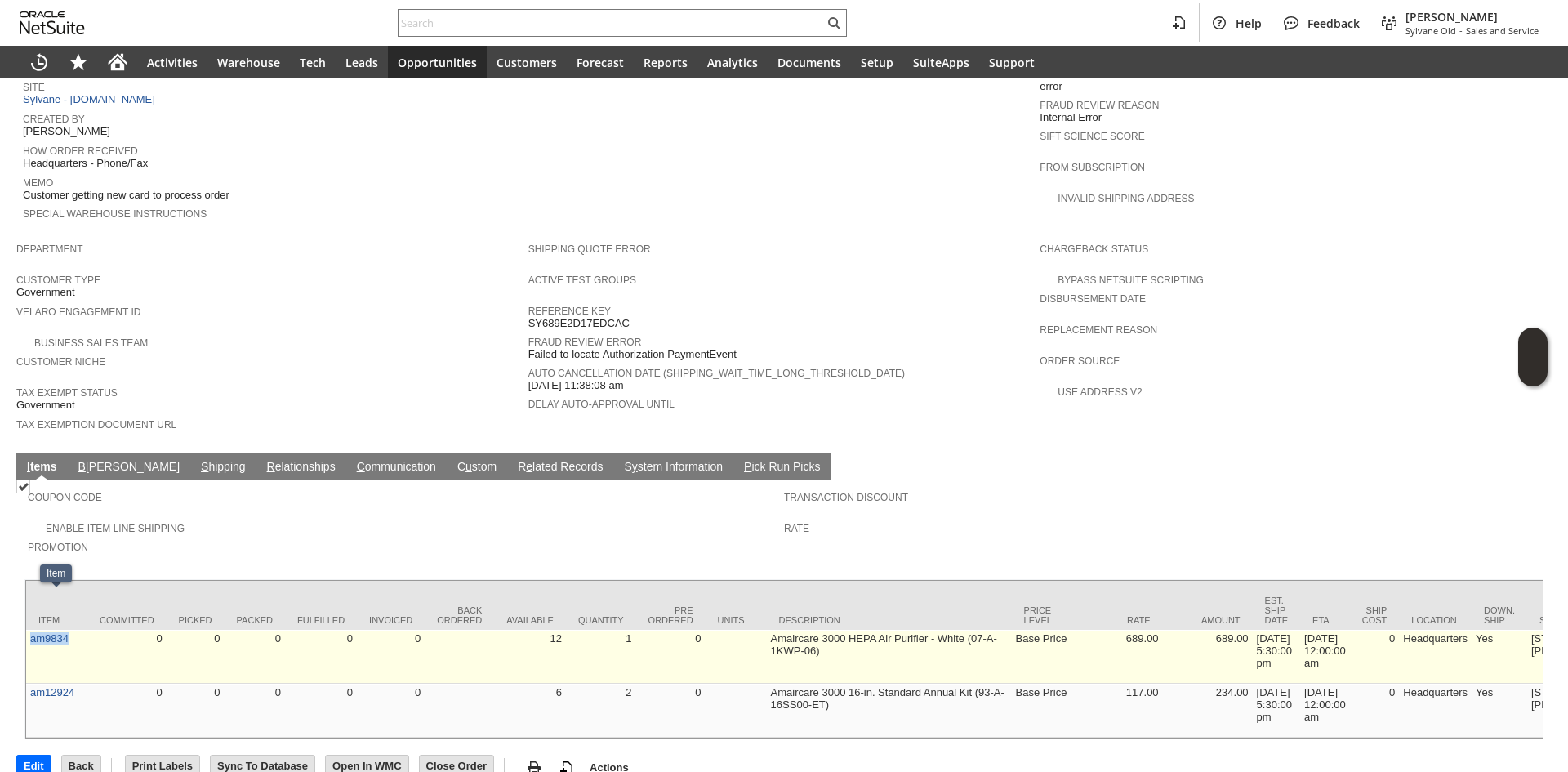
drag, startPoint x: 66, startPoint y: 620, endPoint x: 30, endPoint y: 622, distance: 36.1
click at [30, 630] on td "am9834" at bounding box center [57, 656] width 61 height 54
click at [77, 630] on td "am9834" at bounding box center [57, 656] width 61 height 54
click at [73, 630] on td "am9834" at bounding box center [57, 656] width 61 height 54
drag, startPoint x: 61, startPoint y: 614, endPoint x: 41, endPoint y: 610, distance: 20.4
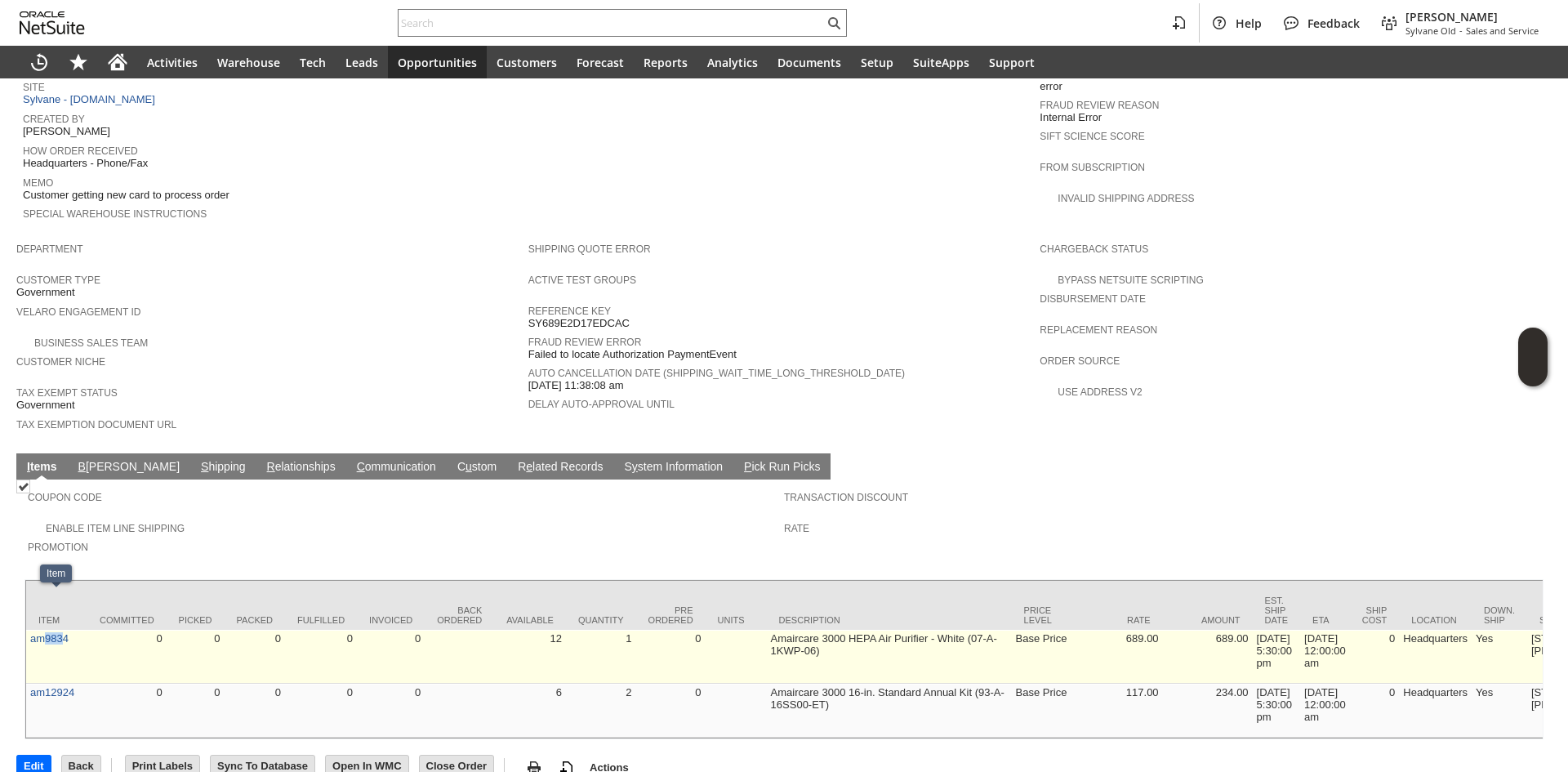
click at [41, 630] on td "am9834" at bounding box center [57, 656] width 61 height 54
click at [61, 630] on td "am9834" at bounding box center [57, 656] width 61 height 54
copy link "m9834"
copy link "am9834"
drag, startPoint x: 74, startPoint y: 619, endPoint x: 30, endPoint y: 618, distance: 44.0
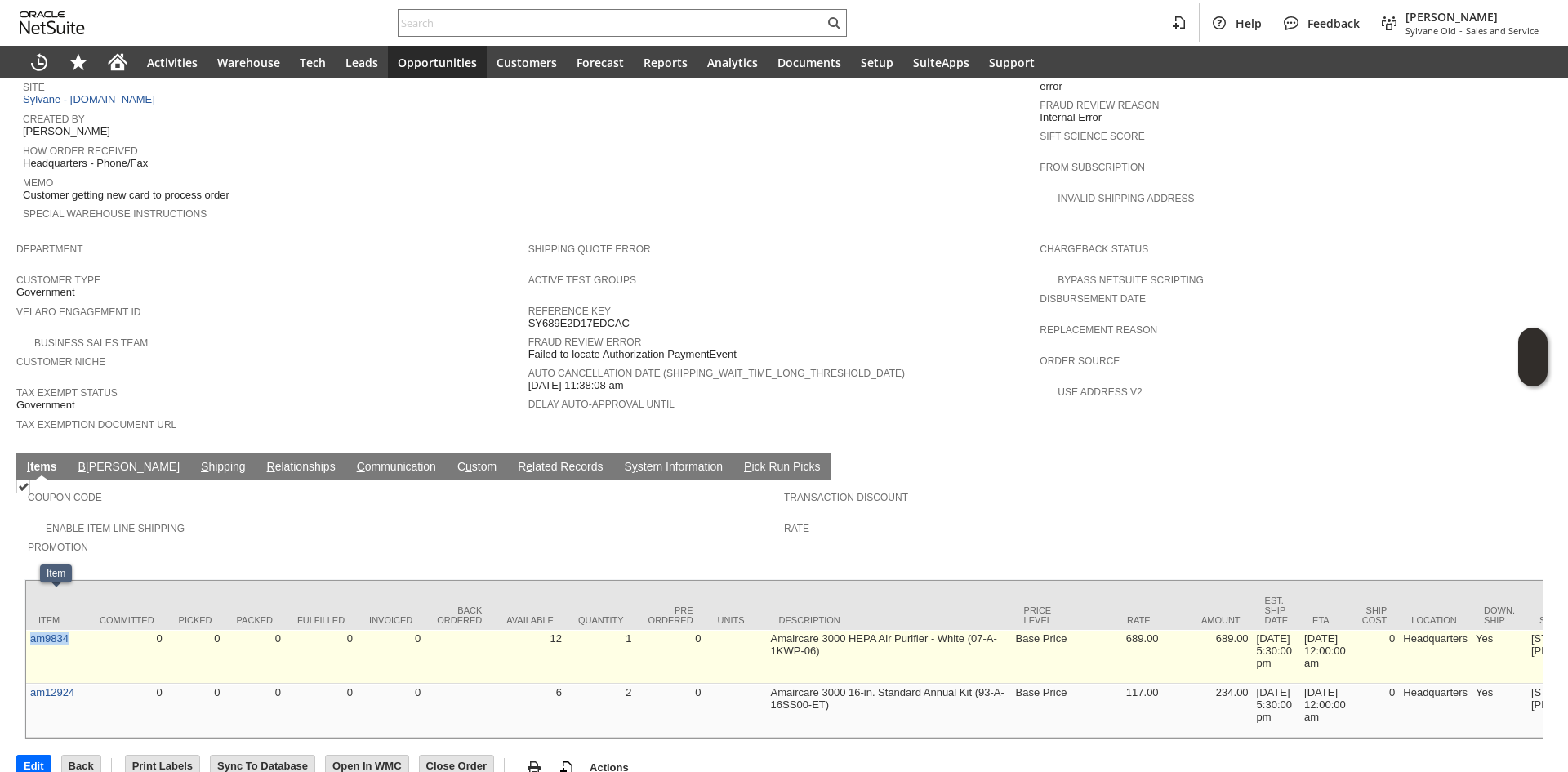
click at [30, 630] on td "am9834" at bounding box center [57, 656] width 61 height 54
drag, startPoint x: 547, startPoint y: 615, endPoint x: 668, endPoint y: 596, distance: 122.5
click at [668, 630] on td "0" at bounding box center [671, 656] width 70 height 54
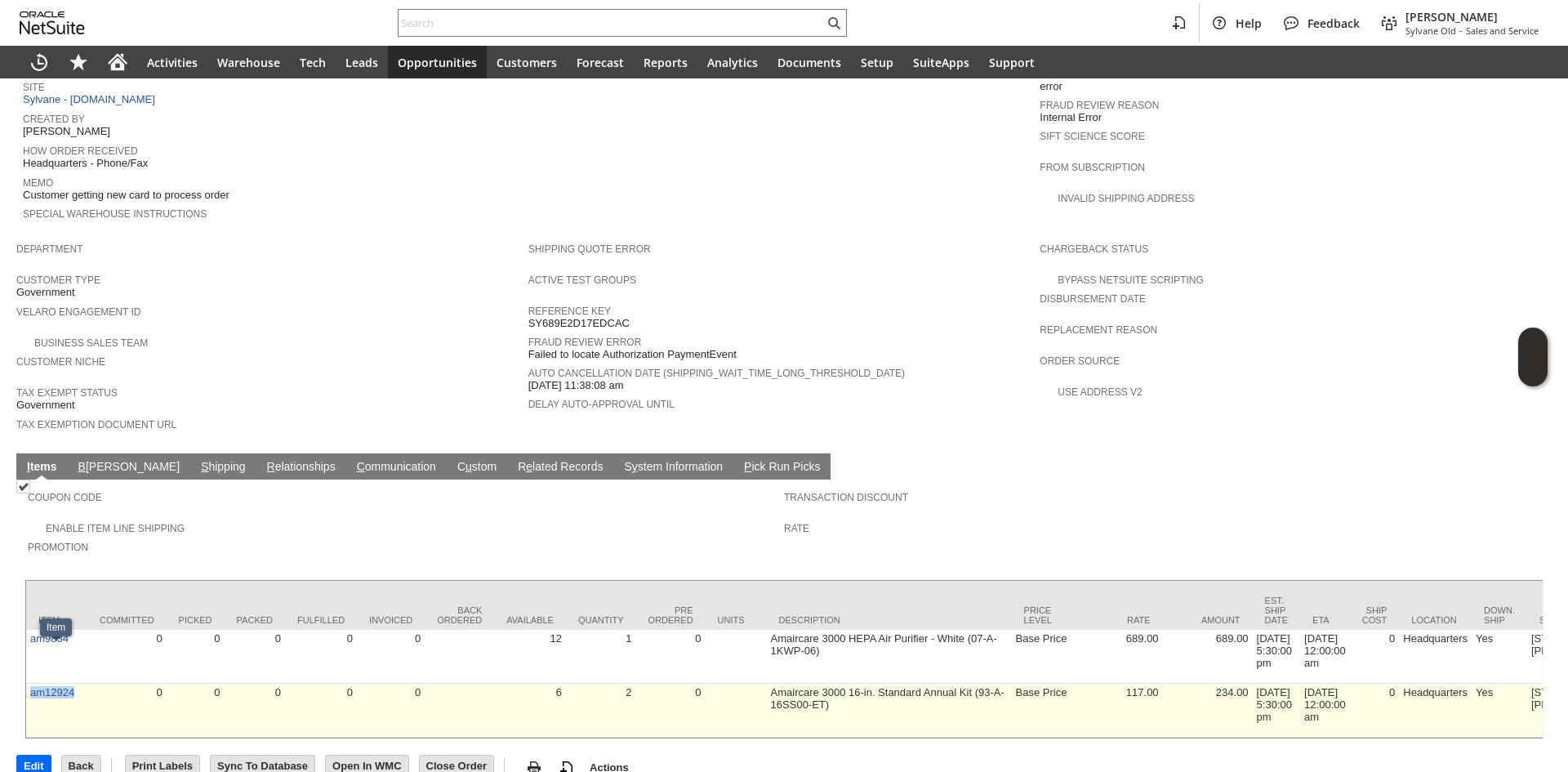
drag, startPoint x: 81, startPoint y: 665, endPoint x: 28, endPoint y: 667, distance: 53.0
click at [28, 683] on td "am12924" at bounding box center [57, 710] width 61 height 54
click at [71, 684] on td "am12924" at bounding box center [57, 710] width 61 height 54
click at [72, 684] on td "am12924" at bounding box center [57, 710] width 61 height 54
drag, startPoint x: 892, startPoint y: 660, endPoint x: 798, endPoint y: 666, distance: 94.2
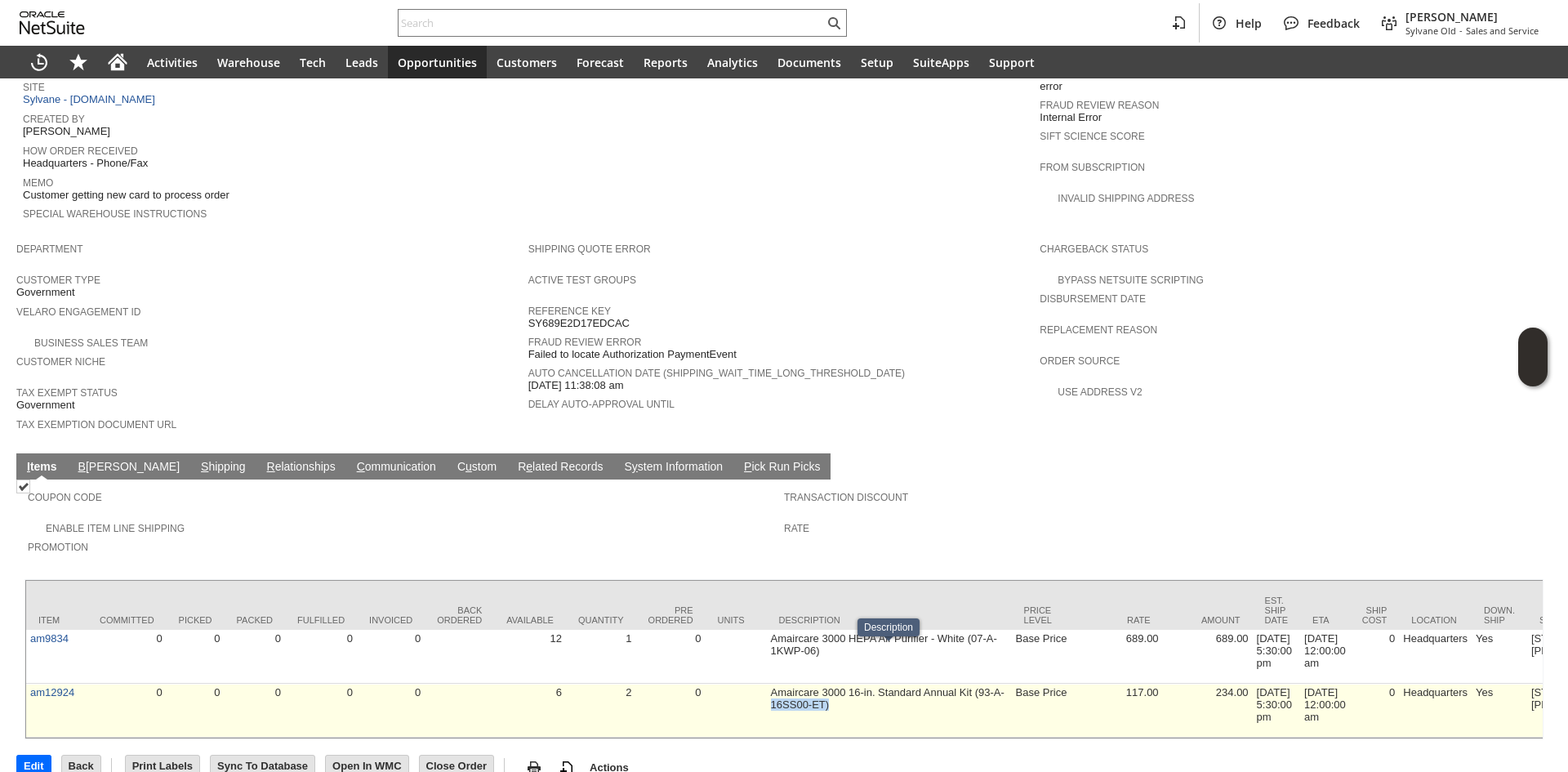
click at [771, 683] on td "Amaircare 3000 16-in. Standard Annual Kit (93-A-16SS00-ET)" at bounding box center [890, 710] width 245 height 54
click at [891, 683] on td "Amaircare 3000 16-in. Standard Annual Kit (93-A-16SS00-ET)" at bounding box center [890, 710] width 245 height 54
click at [871, 683] on td "Amaircare 3000 16-in. Standard Annual Kit (93-A-16SS00-ET)" at bounding box center [890, 710] width 245 height 54
drag, startPoint x: 868, startPoint y: 662, endPoint x: 301, endPoint y: 649, distance: 567.1
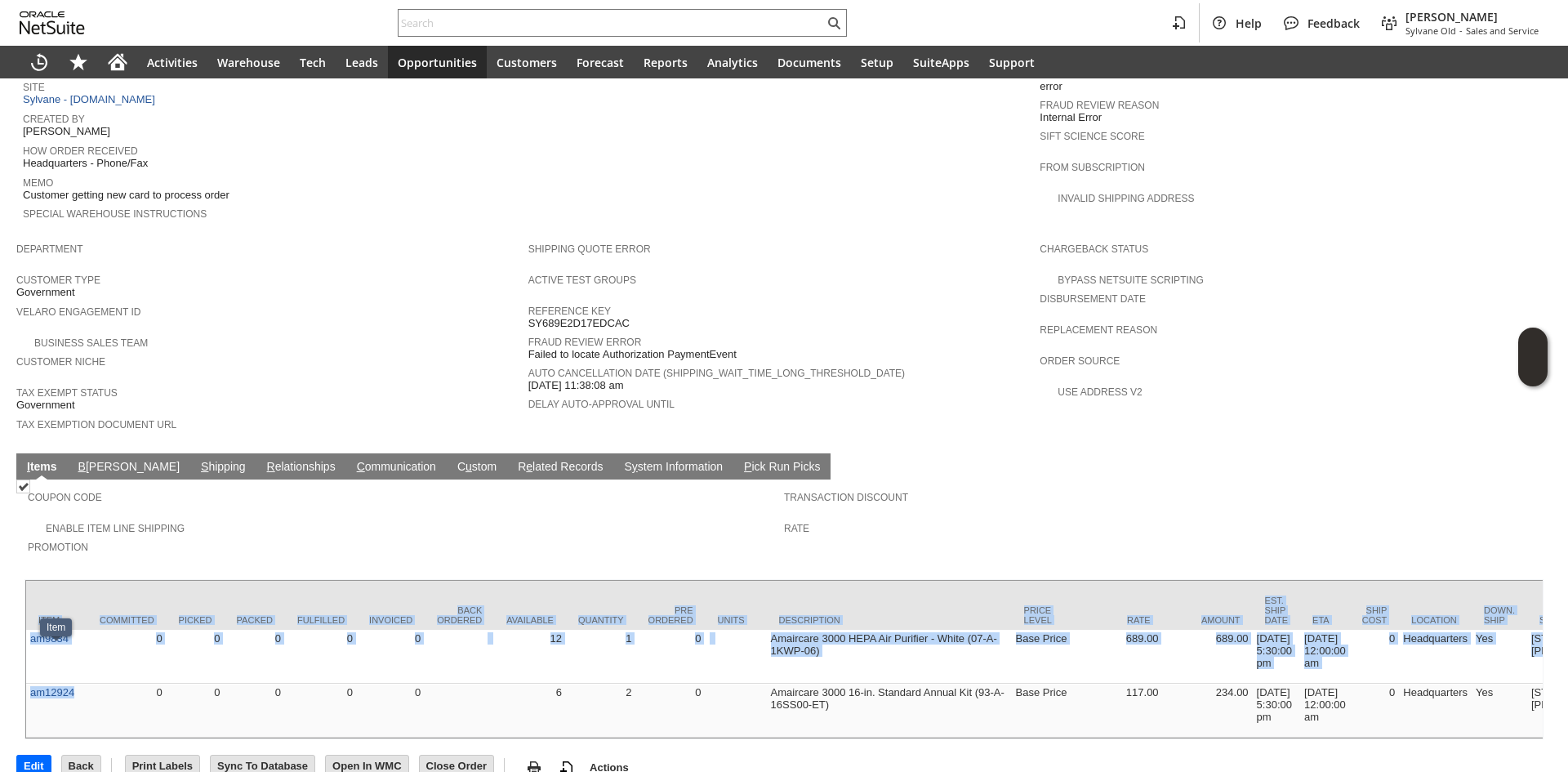
copy div "Item Committed Picked Packed Fulfilled Invoiced Back Ordered Available Quantity…"
drag, startPoint x: 70, startPoint y: 683, endPoint x: 24, endPoint y: 674, distance: 46.9
click at [24, 674] on div "Coupon Code Enable Item Line Shipping Promotion Transaction Discount Rate Item …" at bounding box center [783, 609] width 1535 height 260
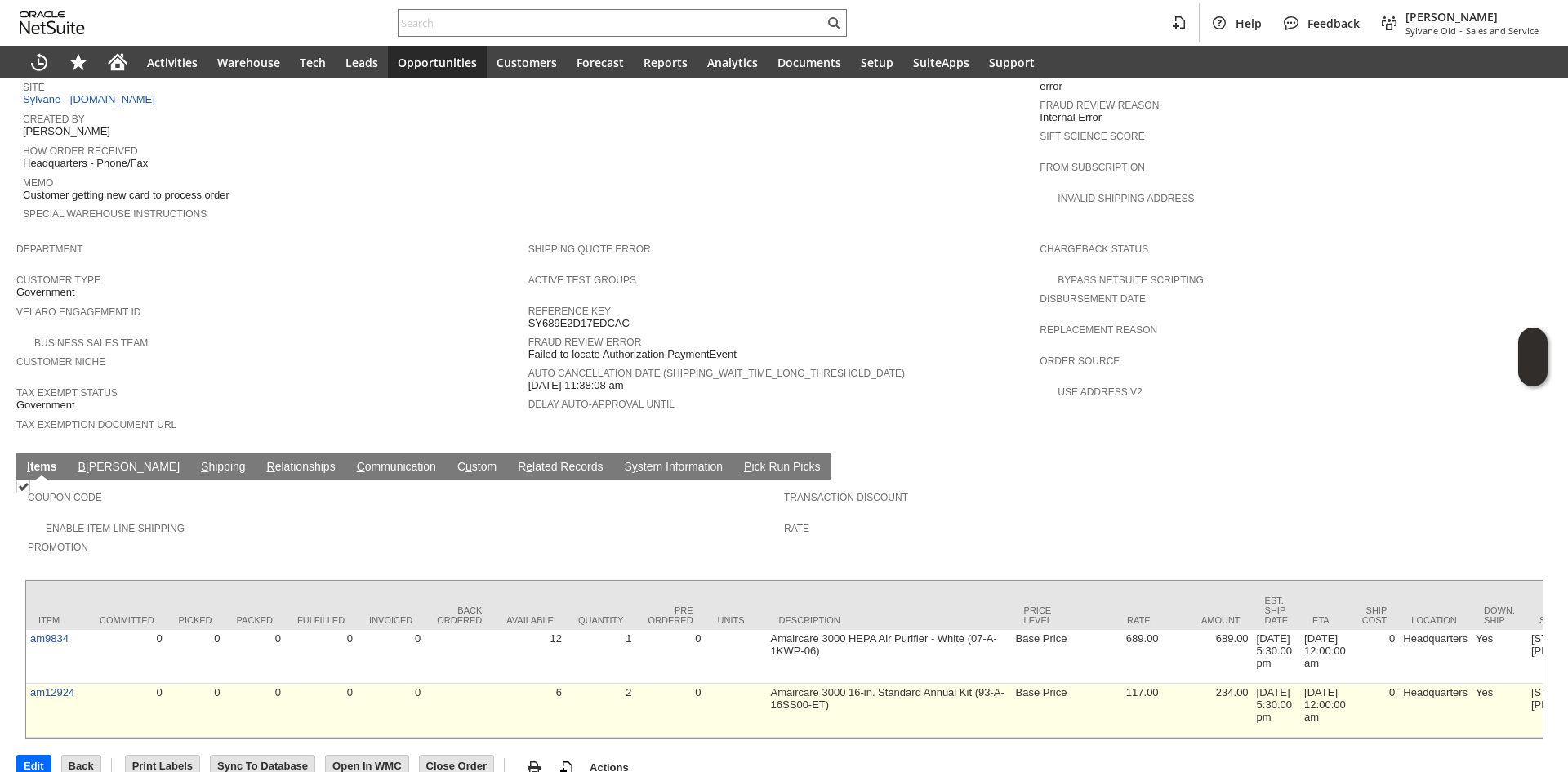
click at [90, 683] on td "0" at bounding box center [127, 710] width 79 height 54
copy link "am12924"
click at [30, 683] on td "am12924" at bounding box center [57, 710] width 61 height 54
drag, startPoint x: 30, startPoint y: 675, endPoint x: 75, endPoint y: 685, distance: 46.1
click at [75, 685] on td "am12924" at bounding box center [57, 710] width 61 height 54
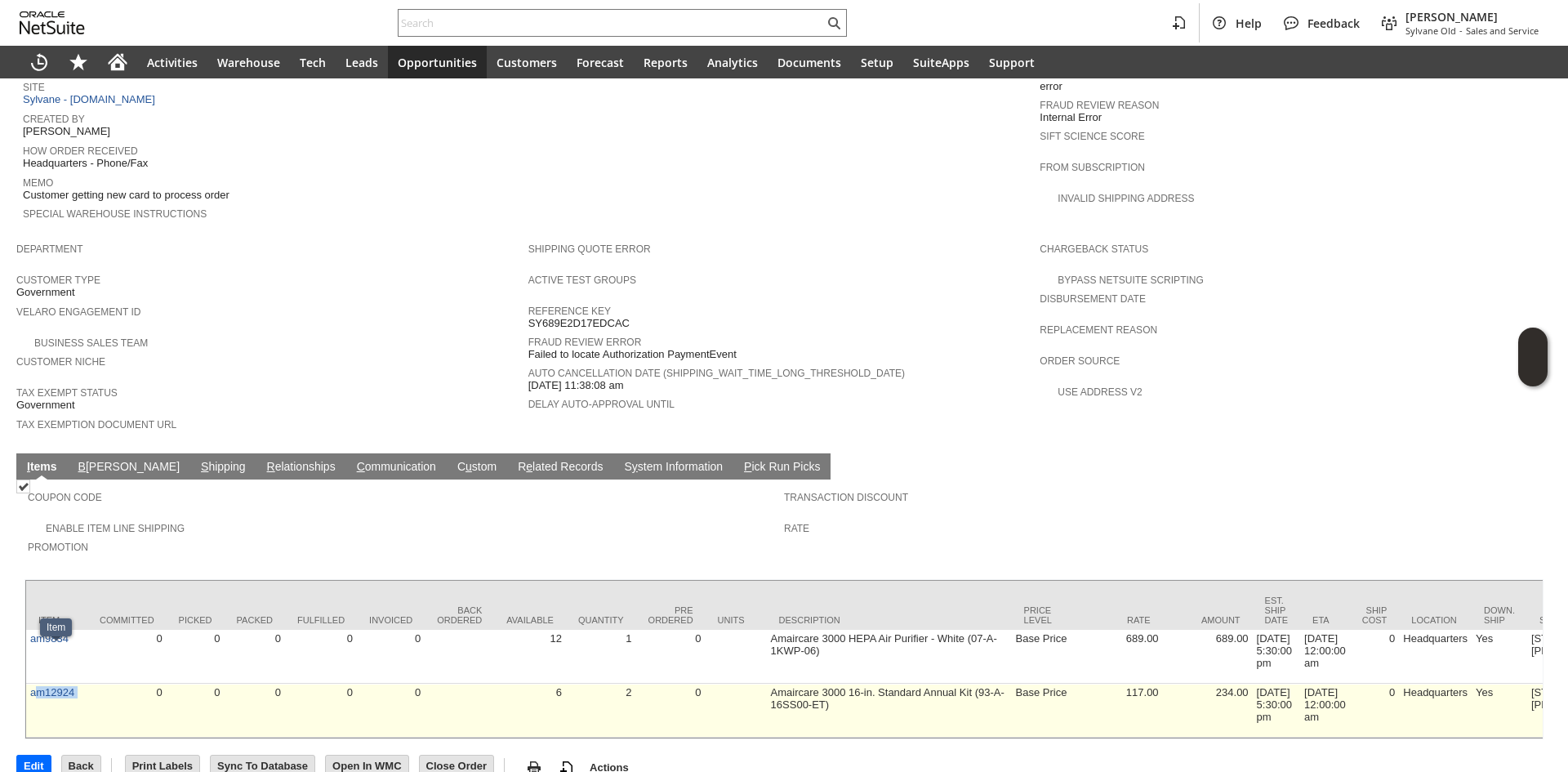
copy tr "m12924"
copy tr "am12924"
drag, startPoint x: 94, startPoint y: 672, endPoint x: 31, endPoint y: 677, distance: 63.2
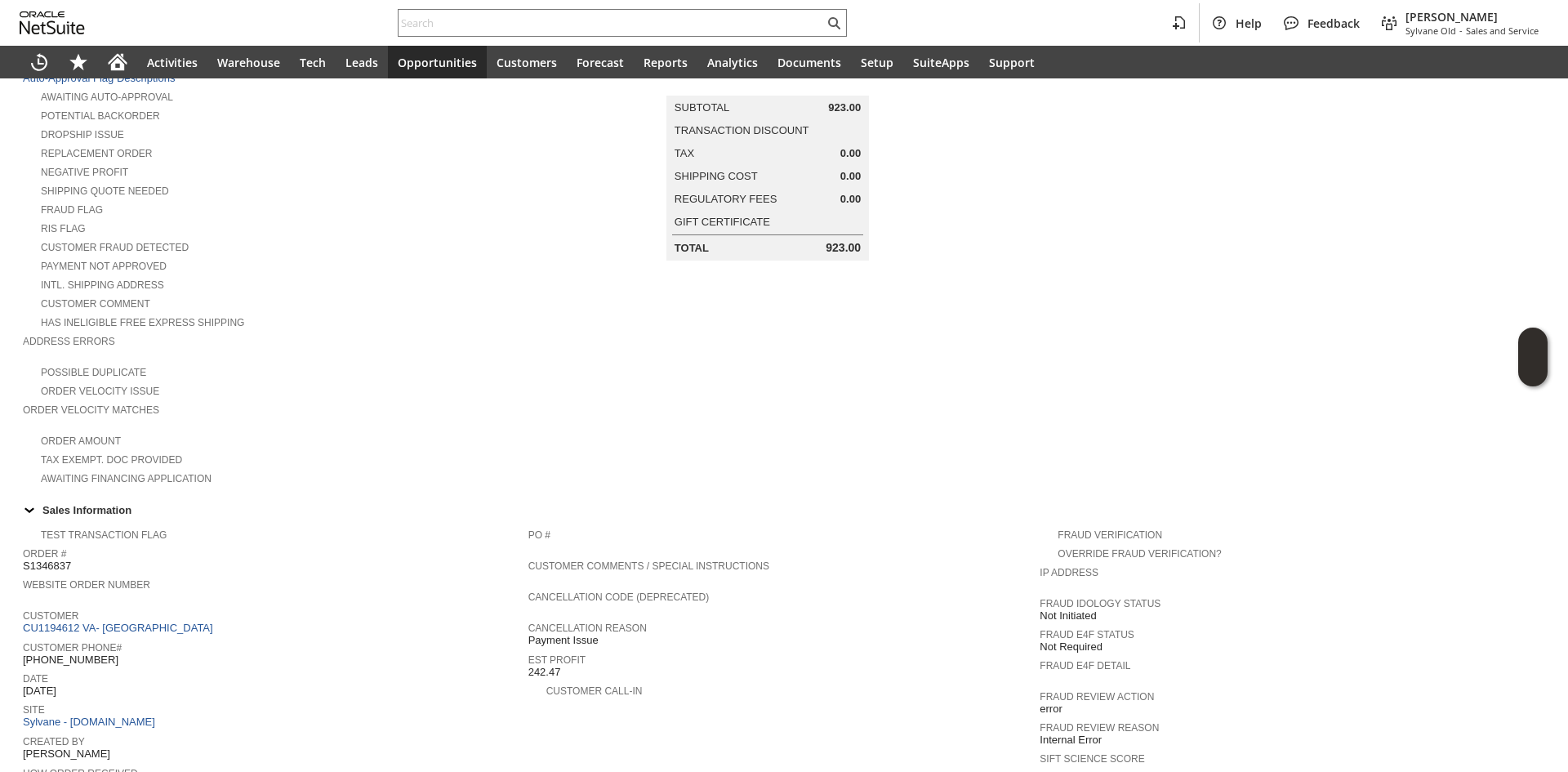
scroll to position [0, 0]
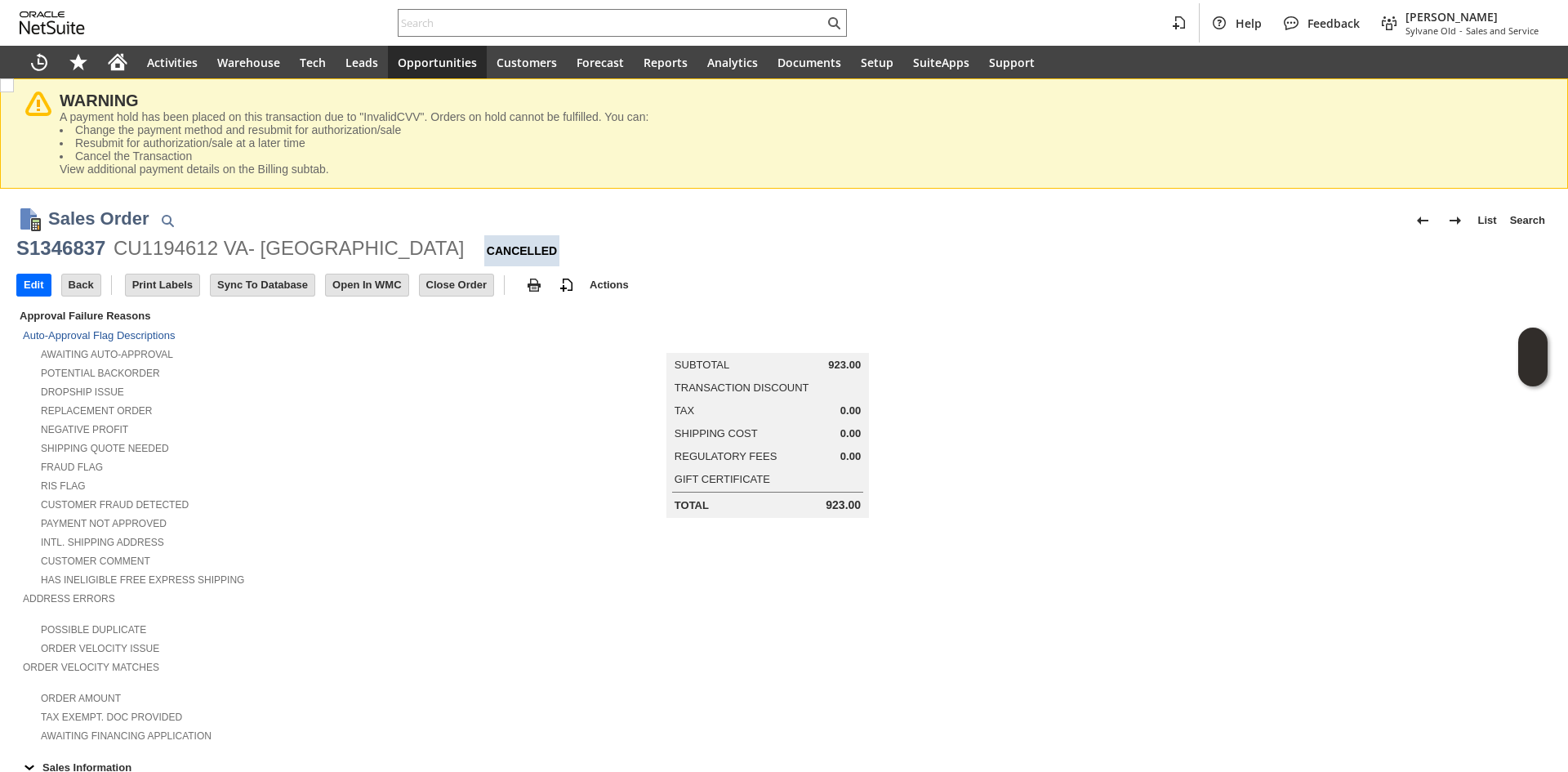
click at [235, 260] on div "CU1194612 VA- Dallas" at bounding box center [289, 248] width 351 height 26
drag, startPoint x: 221, startPoint y: 254, endPoint x: 323, endPoint y: 311, distance: 116.8
click at [230, 259] on div "CU1194612 VA- Dallas" at bounding box center [289, 248] width 351 height 26
click at [386, 494] on div "Customer Fraud Detected" at bounding box center [276, 502] width 506 height 17
click at [223, 248] on div "CU1194612 VA- Dallas" at bounding box center [289, 248] width 351 height 26
